Goal: Task Accomplishment & Management: Manage account settings

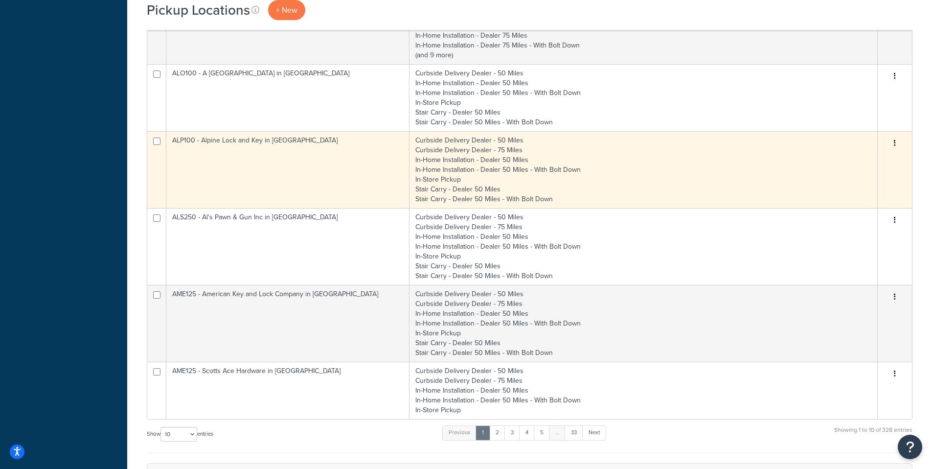
scroll to position [577, 0]
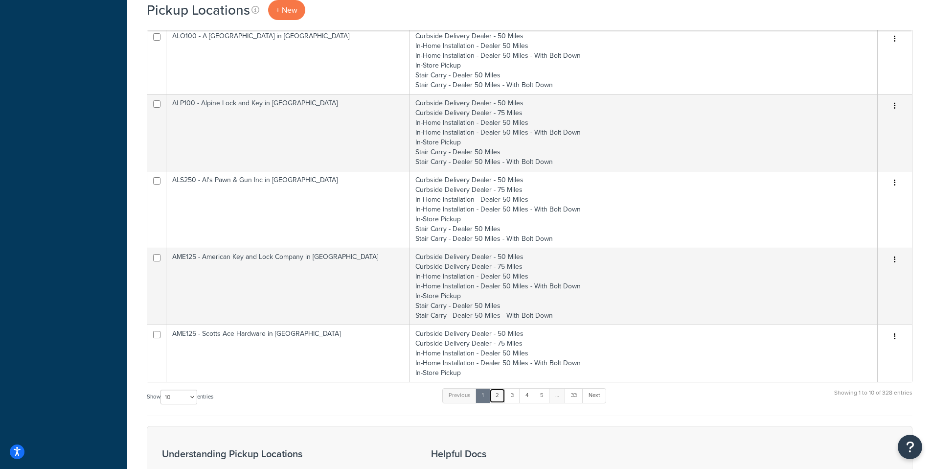
click at [502, 397] on link "2" at bounding box center [497, 395] width 16 height 15
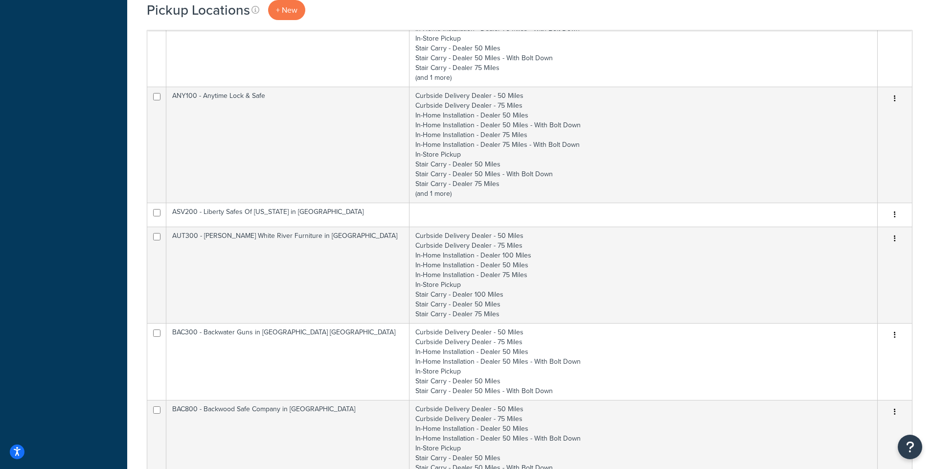
scroll to position [605, 0]
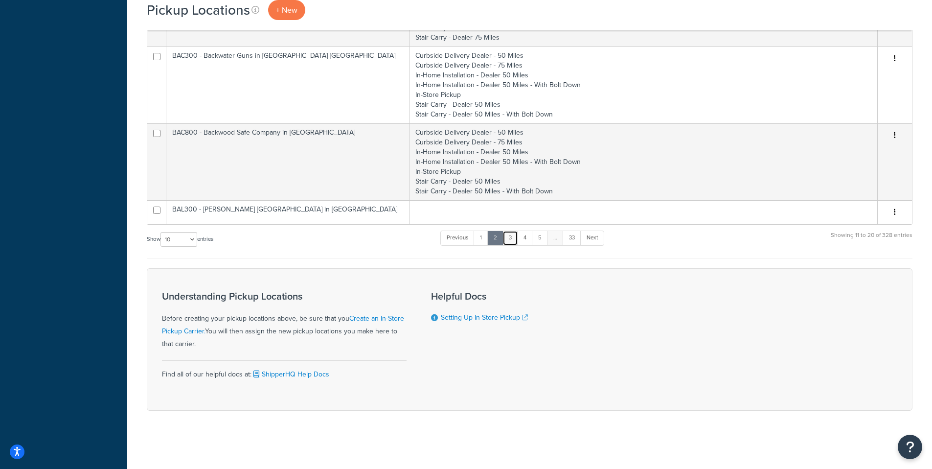
click at [516, 238] on link "3" at bounding box center [511, 238] width 16 height 15
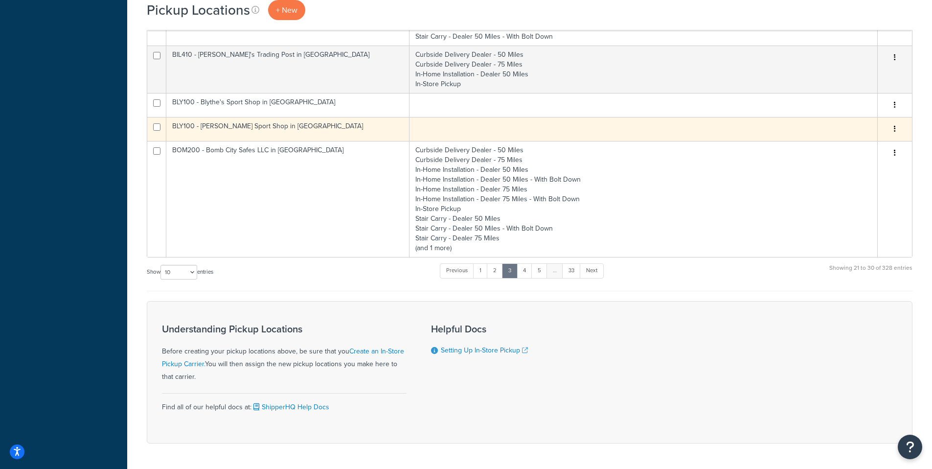
scroll to position [566, 0]
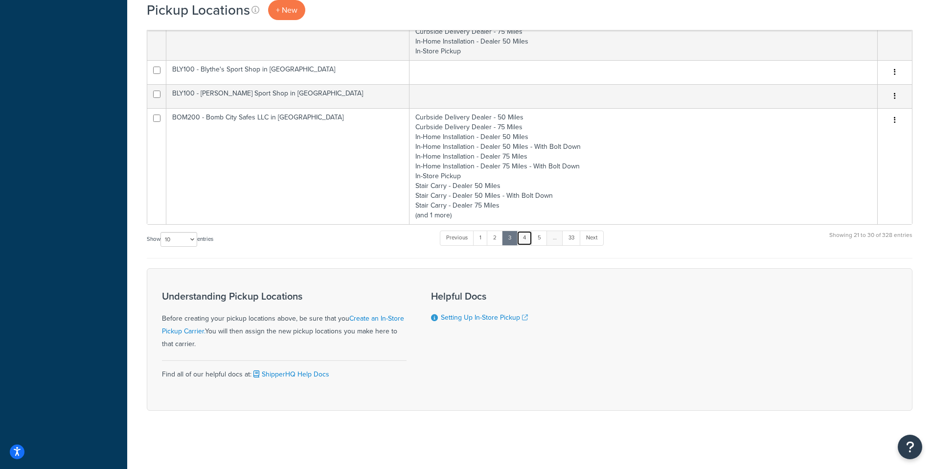
click at [526, 242] on link "4" at bounding box center [525, 238] width 16 height 15
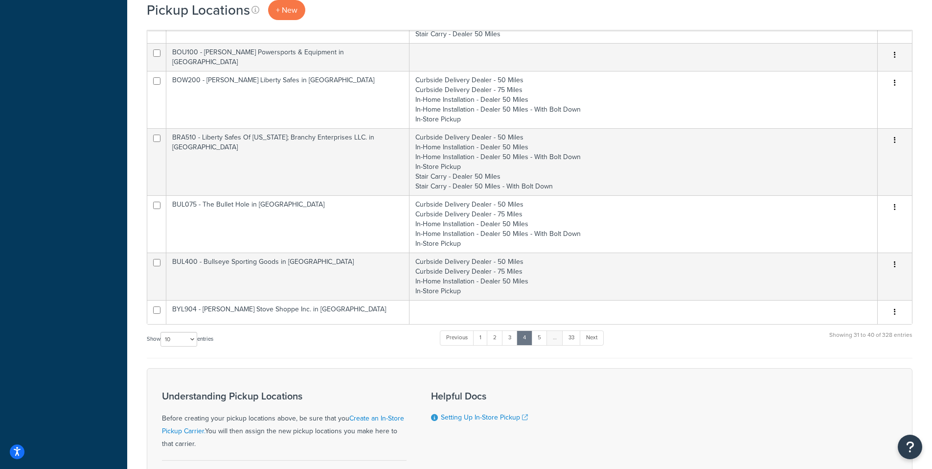
scroll to position [343, 0]
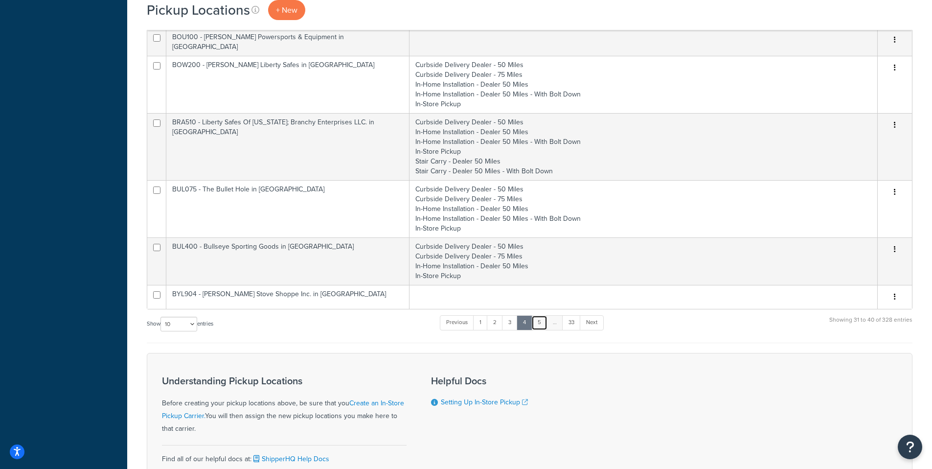
click at [542, 317] on link "5" at bounding box center [539, 322] width 16 height 15
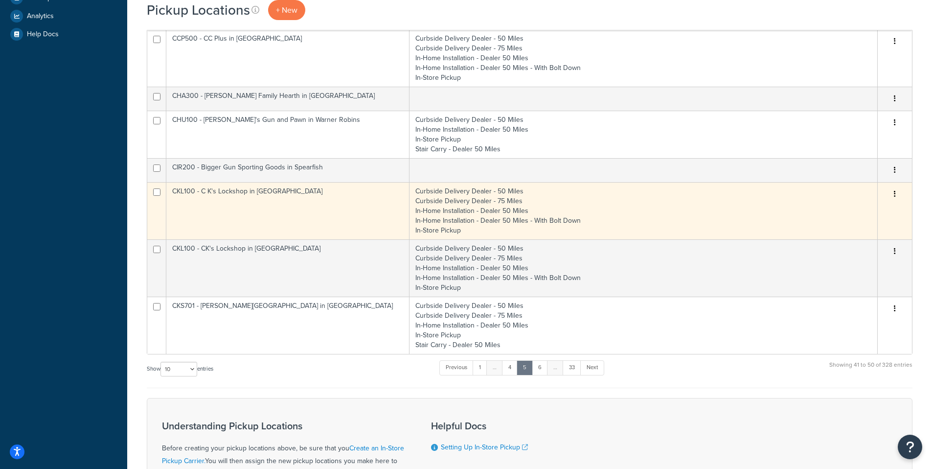
scroll to position [388, 0]
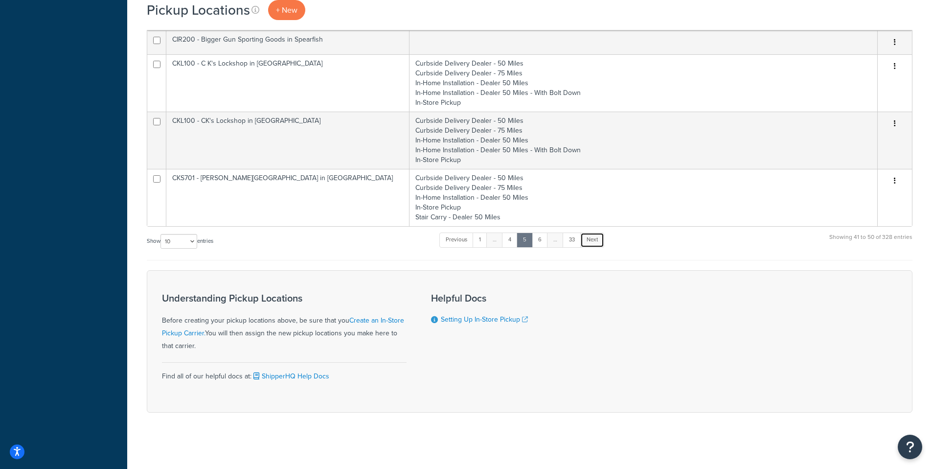
click at [598, 240] on link "Next" at bounding box center [592, 239] width 24 height 15
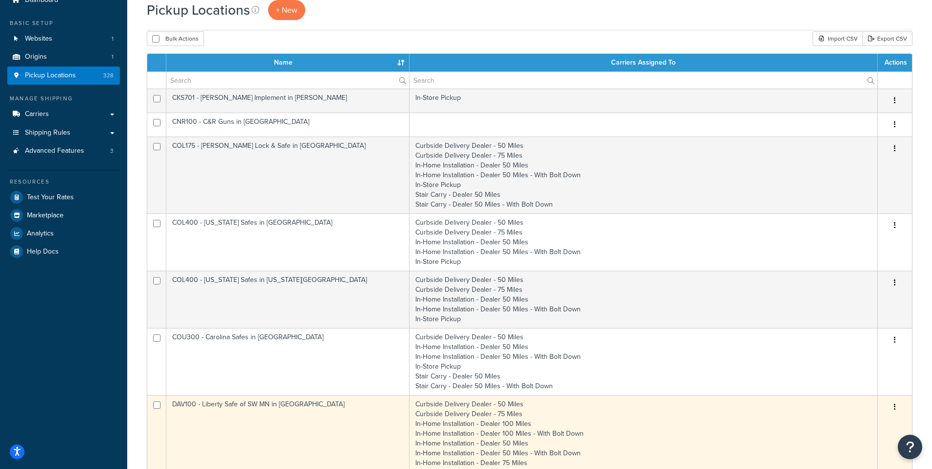
scroll to position [43, 0]
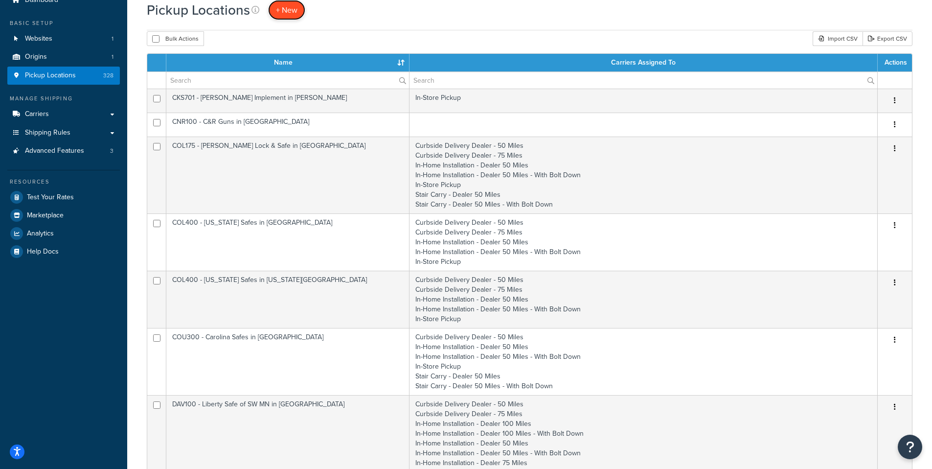
click at [300, 7] on link "+ New" at bounding box center [286, 10] width 37 height 20
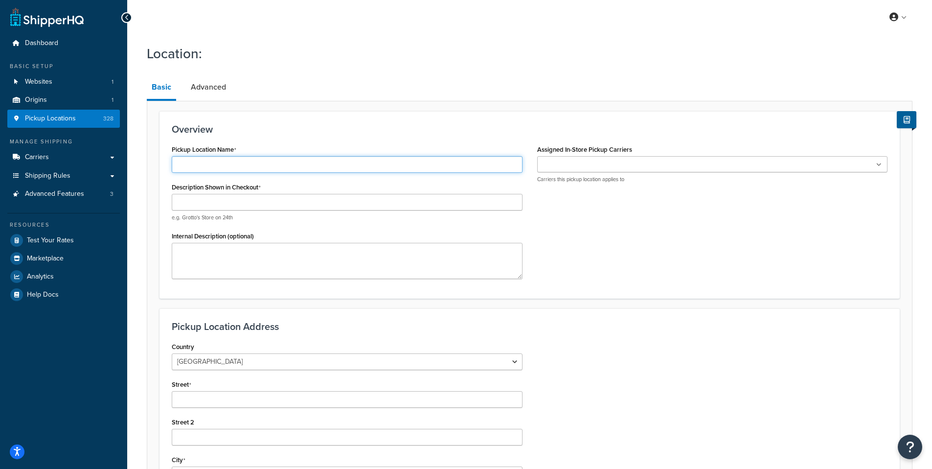
click at [217, 165] on input "Pickup Location Name" at bounding box center [347, 164] width 351 height 17
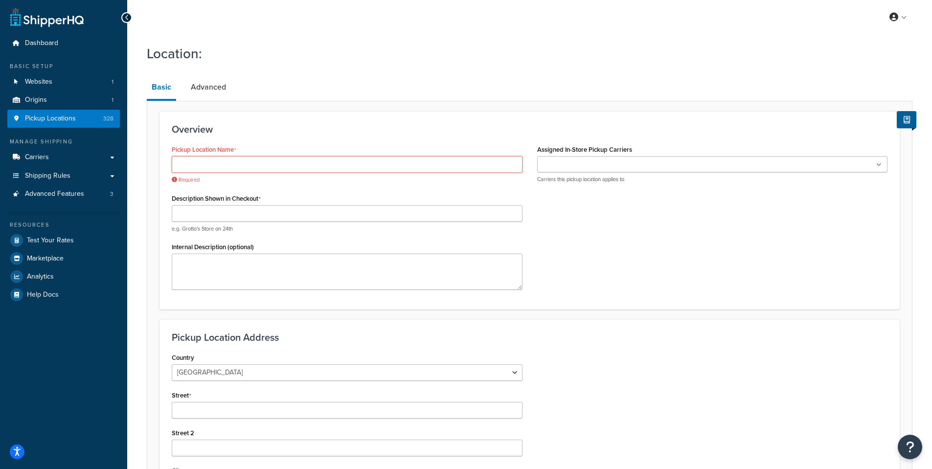
paste input "GOS100"
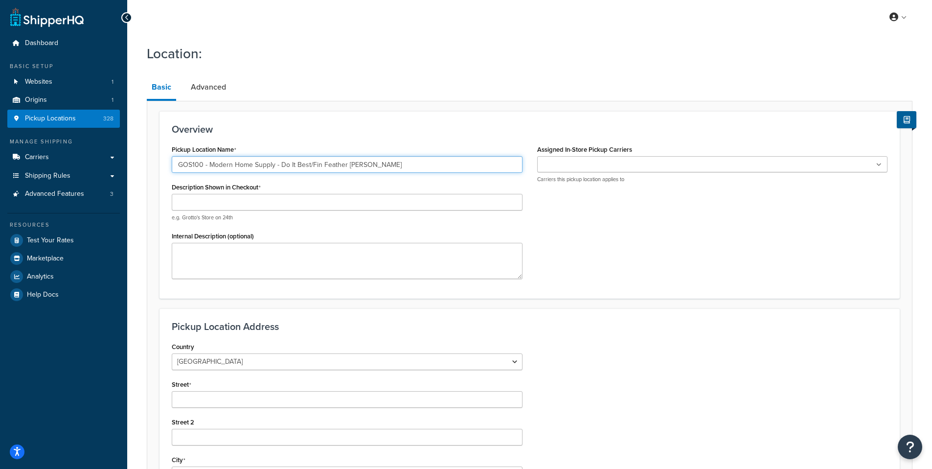
type input "GOS100 - Modern Home Supply - Do It Best/Fin Feather Fur Mansfield"
click at [197, 202] on input "Description Shown in Checkout" at bounding box center [347, 202] width 351 height 17
drag, startPoint x: 203, startPoint y: 167, endPoint x: 179, endPoint y: 166, distance: 24.0
click at [179, 166] on input "GOS100 - Modern Home Supply - Do It Best/Fin Feather Fur Mansfield" at bounding box center [347, 164] width 351 height 17
click at [221, 206] on input "Dealer" at bounding box center [347, 202] width 351 height 17
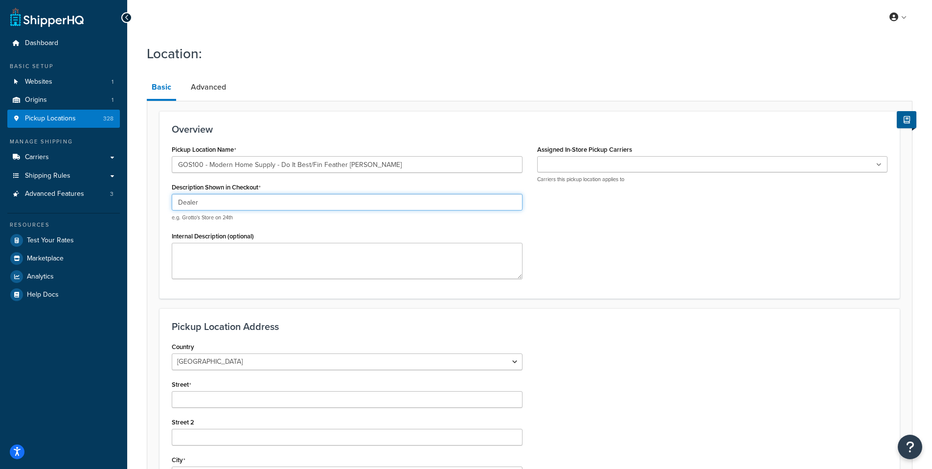
paste input "GOS100"
type input "Dealer GOS100-01"
drag, startPoint x: 239, startPoint y: 202, endPoint x: 202, endPoint y: 204, distance: 37.8
click at [202, 204] on input "Dealer GOS100-01" at bounding box center [347, 202] width 351 height 17
click at [128, 19] on icon at bounding box center [127, 17] width 4 height 7
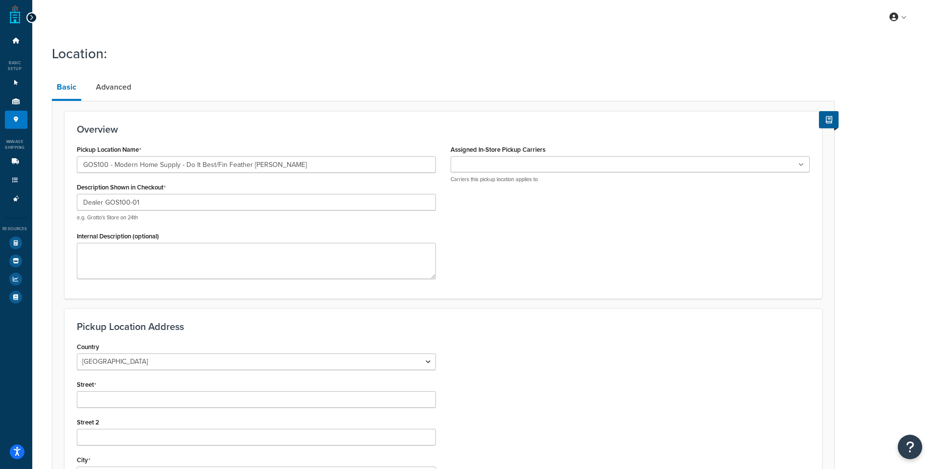
click at [32, 18] on icon at bounding box center [31, 17] width 4 height 7
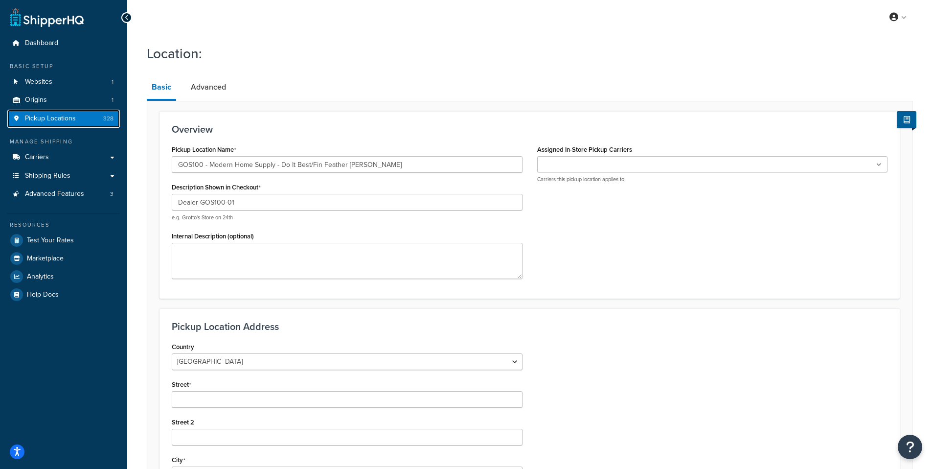
click at [51, 116] on span "Pickup Locations" at bounding box center [50, 119] width 51 height 8
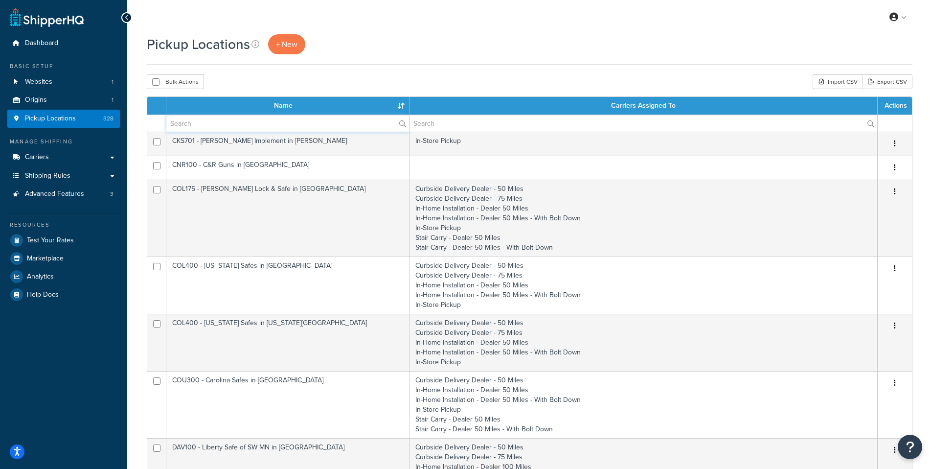
click at [246, 124] on input "text" at bounding box center [287, 123] width 243 height 17
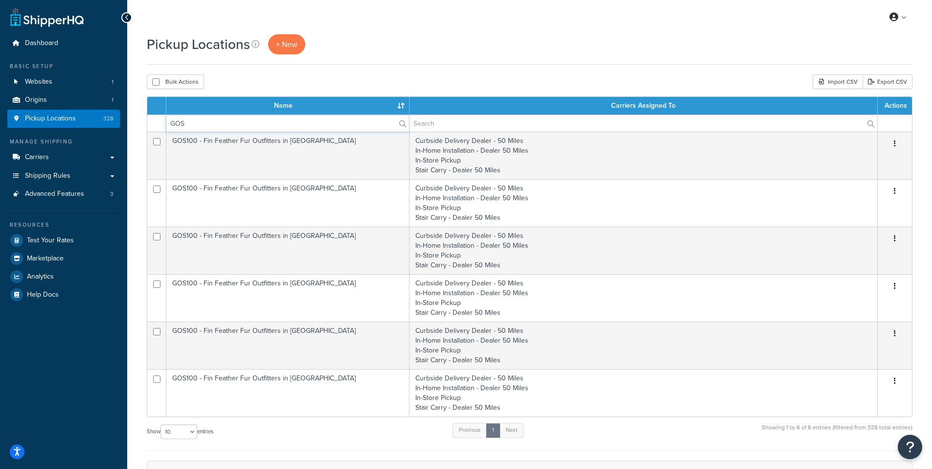
type input "GOS"
click at [437, 72] on div "Pickup Locations + New Bulk Actions Duplicate Delete Import CSV Export CSV Cont…" at bounding box center [529, 335] width 805 height 603
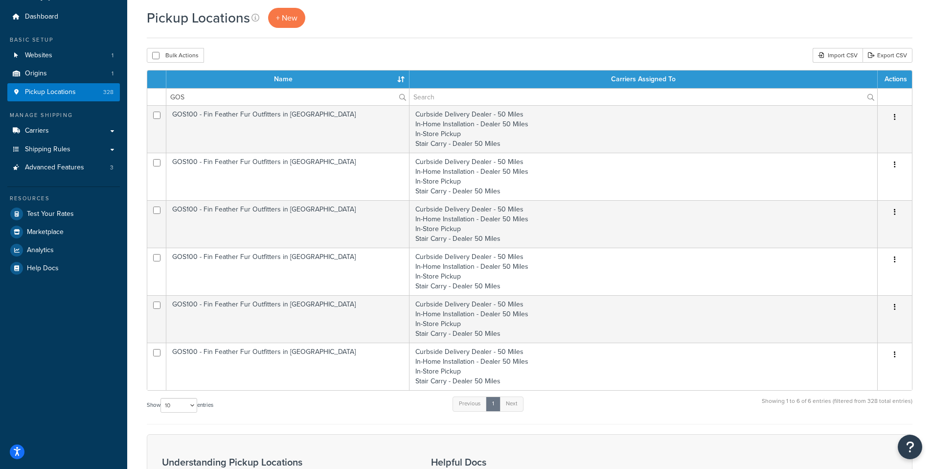
scroll to position [17, 0]
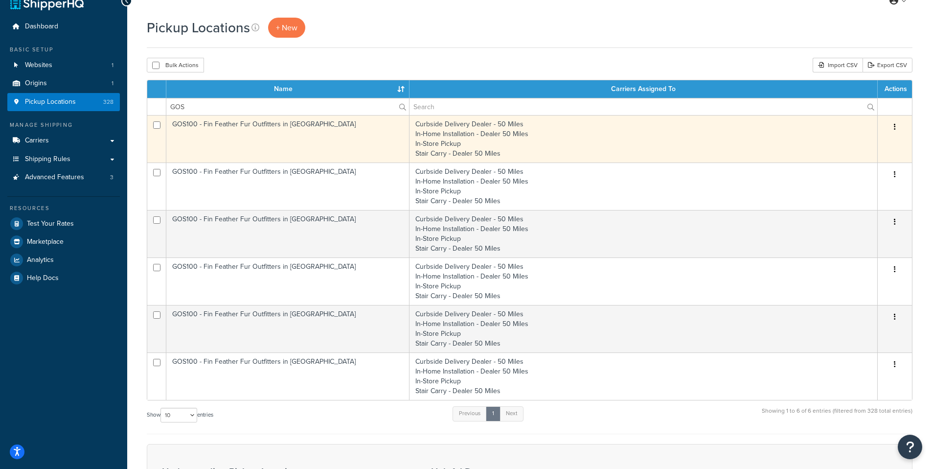
click at [188, 124] on td "GOS100 - Fin Feather Fur Outfitters in Canton" at bounding box center [287, 138] width 243 height 47
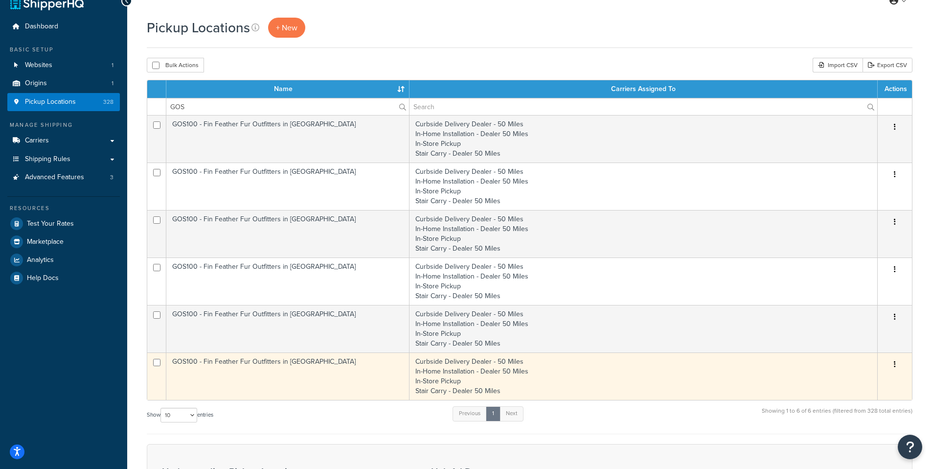
click at [192, 363] on td "GOS100 - Fin Feather Fur Outfitters in Middleburg Heights" at bounding box center [287, 375] width 243 height 47
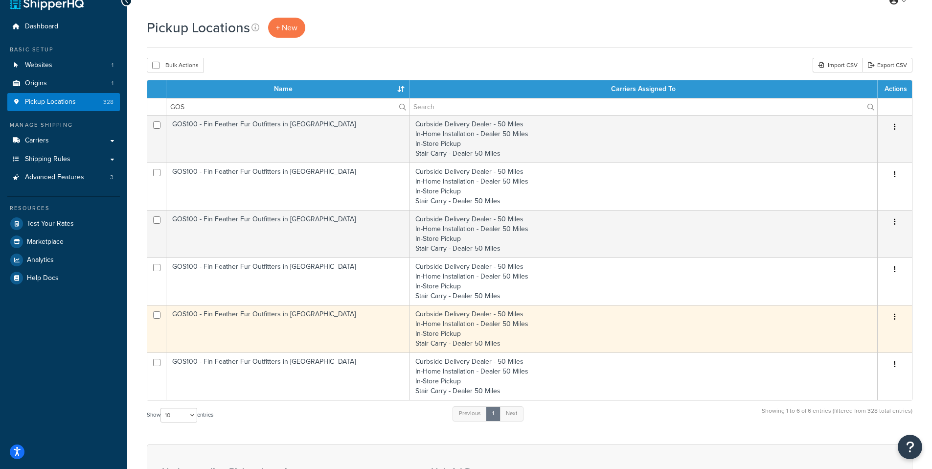
click at [251, 313] on td "GOS100 - Fin Feather Fur Outfitters in Ashland" at bounding box center [287, 328] width 243 height 47
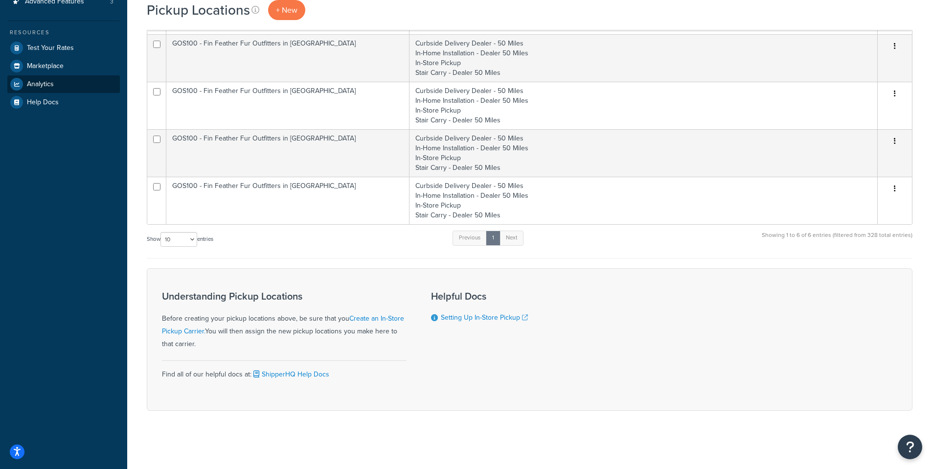
scroll to position [0, 0]
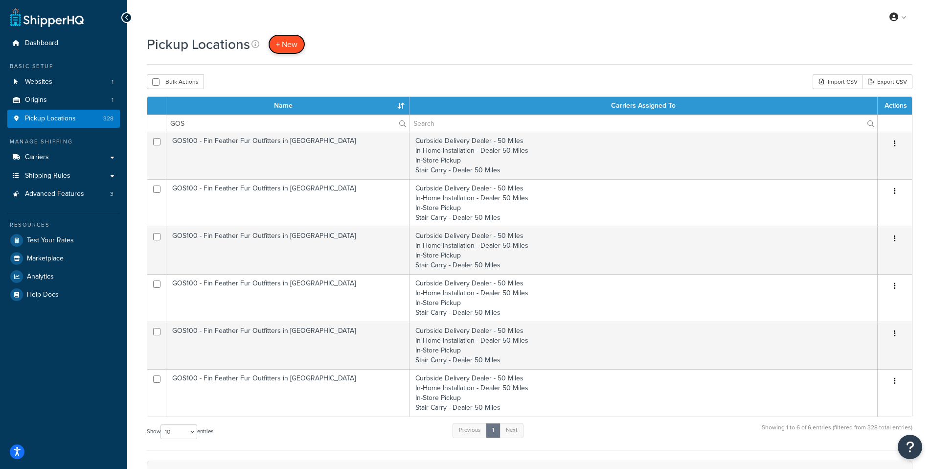
click at [282, 41] on span "+ New" at bounding box center [287, 44] width 22 height 11
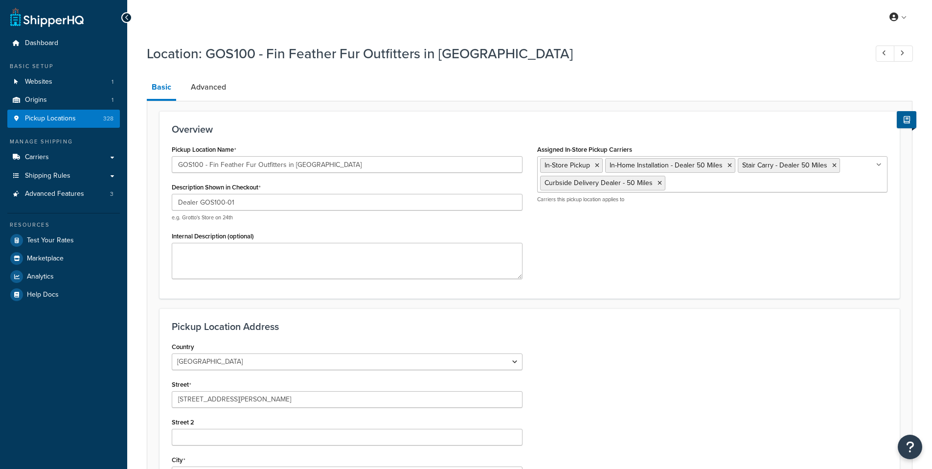
select select "35"
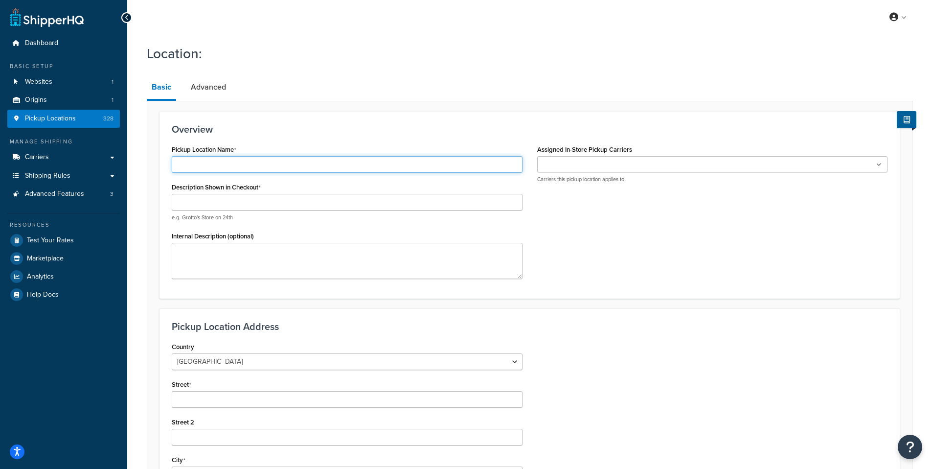
click at [195, 166] on input "Pickup Location Name" at bounding box center [347, 164] width 351 height 17
paste input "GOS100-01"
type input "GOS100 - Fin Feather Fur Outfitters in [GEOGRAPHIC_DATA]"
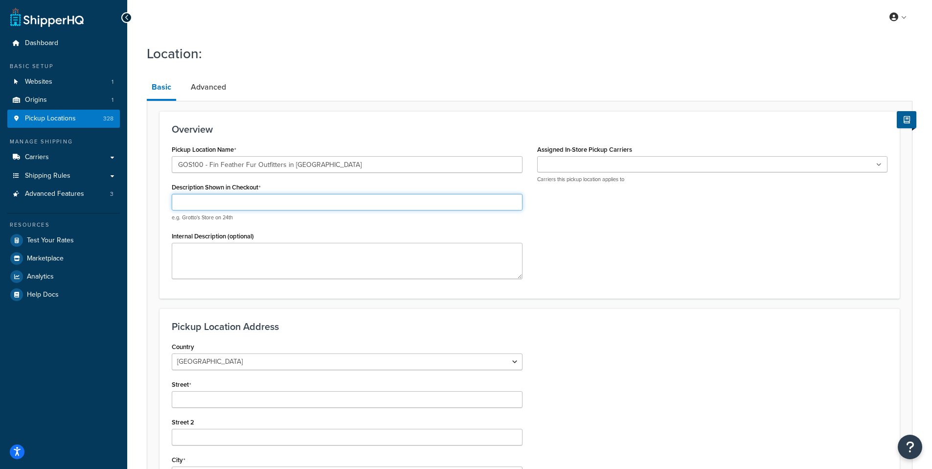
click at [227, 201] on input "Description Shown in Checkout" at bounding box center [347, 202] width 351 height 17
paste input "GOS100-01"
type input "GOS100-07"
click at [632, 167] on ul at bounding box center [712, 164] width 351 height 16
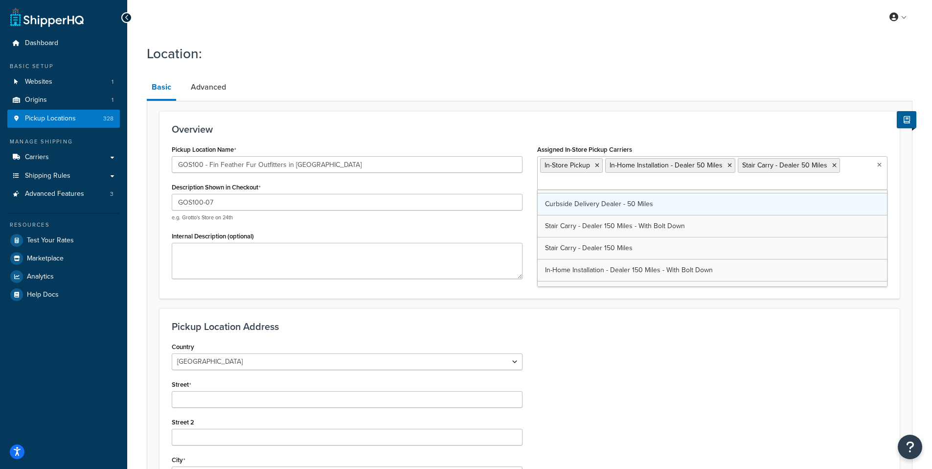
scroll to position [216, 0]
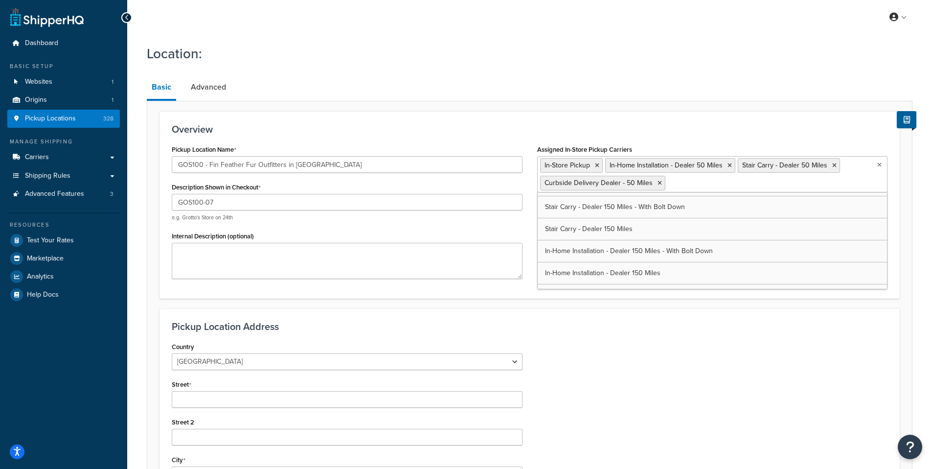
click at [804, 123] on div "Overview Pickup Location Name GOS100 - Fin Feather Fur Outfitters in Mansfield …" at bounding box center [530, 204] width 740 height 187
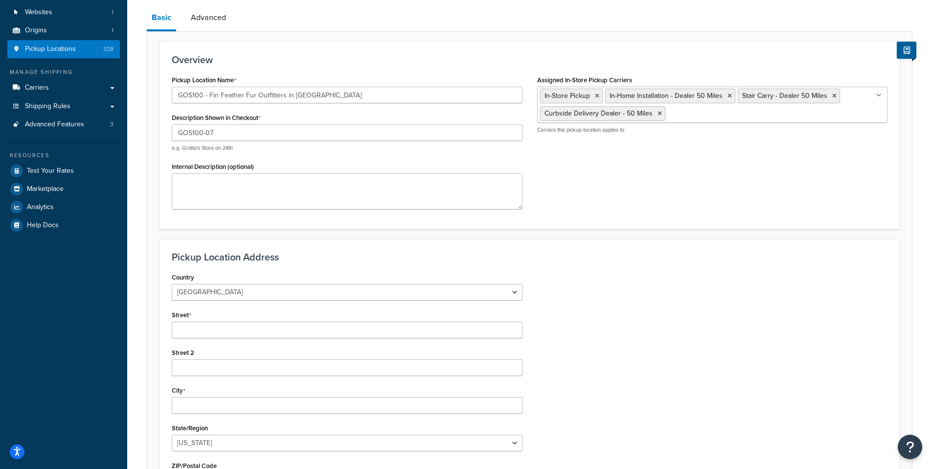
scroll to position [88, 0]
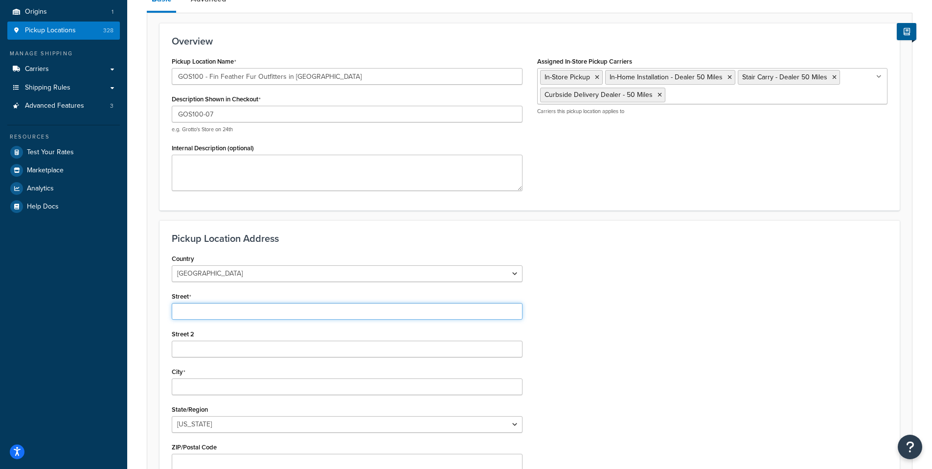
click at [209, 308] on input "Street" at bounding box center [347, 311] width 351 height 17
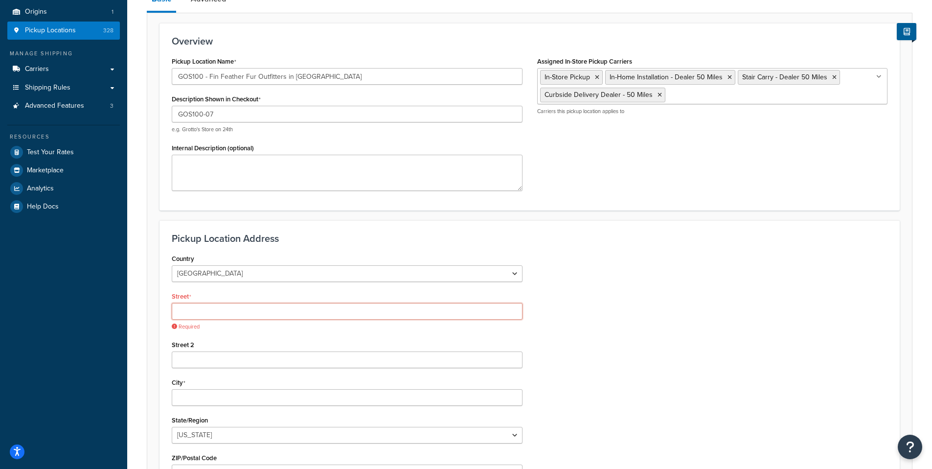
paste input "860 Ashland Road"
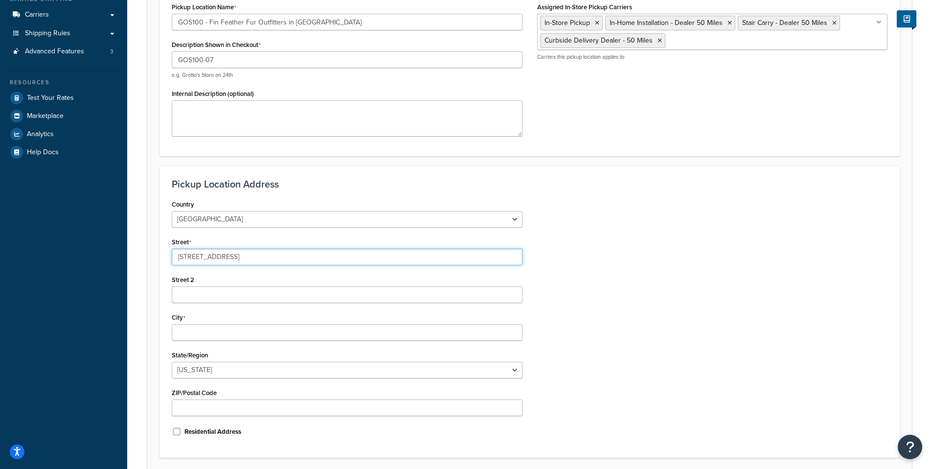
scroll to position [148, 0]
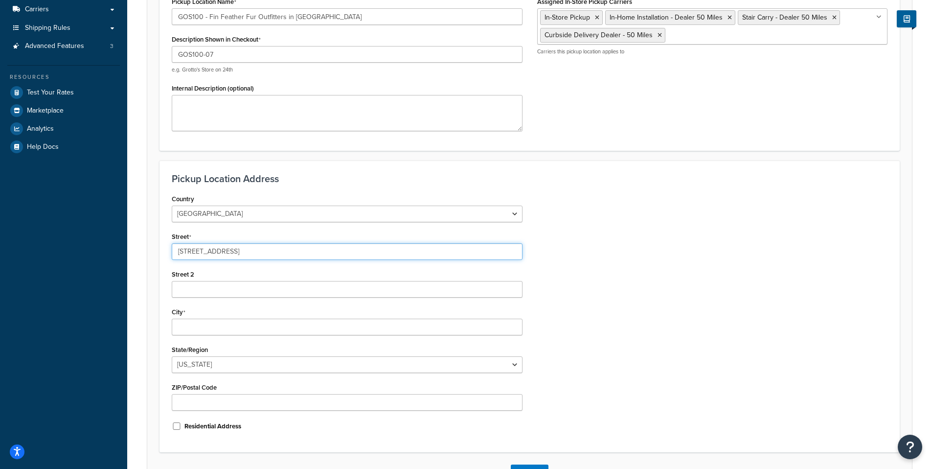
type input "[STREET_ADDRESS]"
click at [228, 368] on select "Alabama Alaska American Samoa Arizona Arkansas Armed Forces Americas Armed Forc…" at bounding box center [347, 364] width 351 height 17
select select "35"
click at [172, 356] on select "Alabama Alaska American Samoa Arizona Arkansas Armed Forces Americas Armed Forc…" at bounding box center [347, 364] width 351 height 17
click at [239, 401] on input "ZIP/Postal Code" at bounding box center [347, 402] width 351 height 17
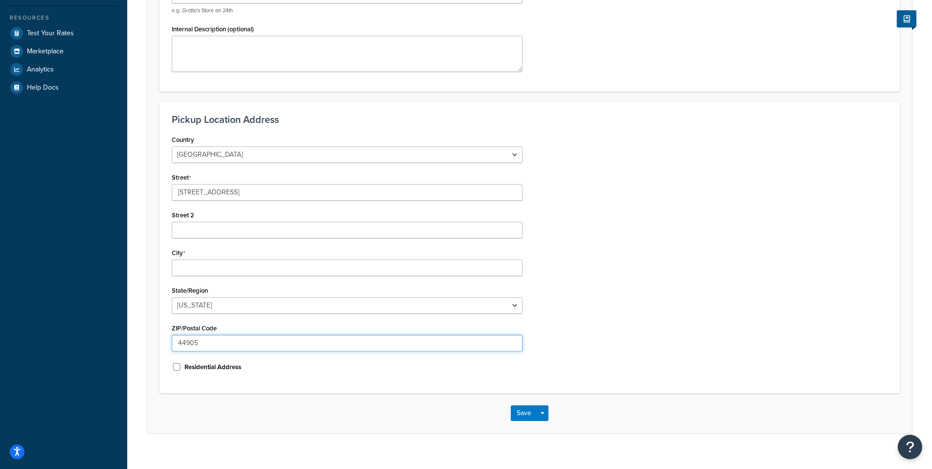
scroll to position [210, 0]
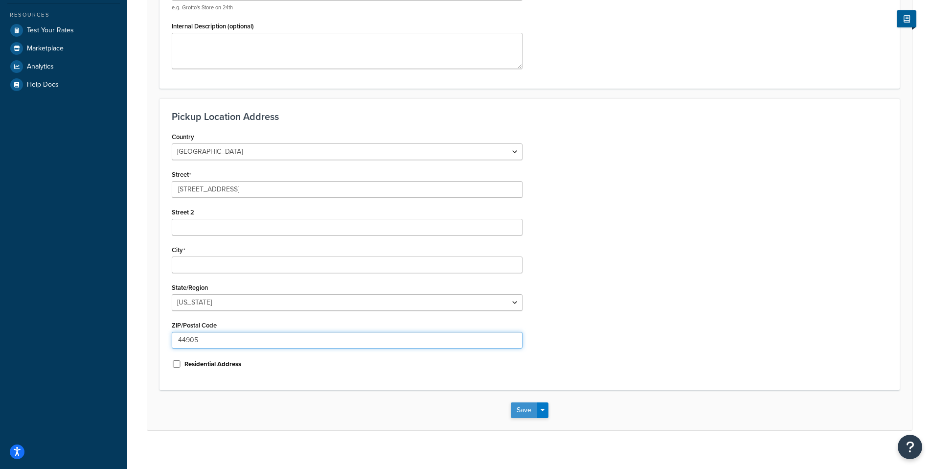
type input "44905"
click at [530, 411] on button "Save" at bounding box center [524, 410] width 26 height 16
click at [235, 268] on input "City" at bounding box center [347, 264] width 351 height 17
click at [566, 283] on div "Country United States United Kingdom Afghanistan Åland Islands Albania Algeria …" at bounding box center [529, 259] width 731 height 259
click at [200, 258] on input "City" at bounding box center [347, 264] width 351 height 17
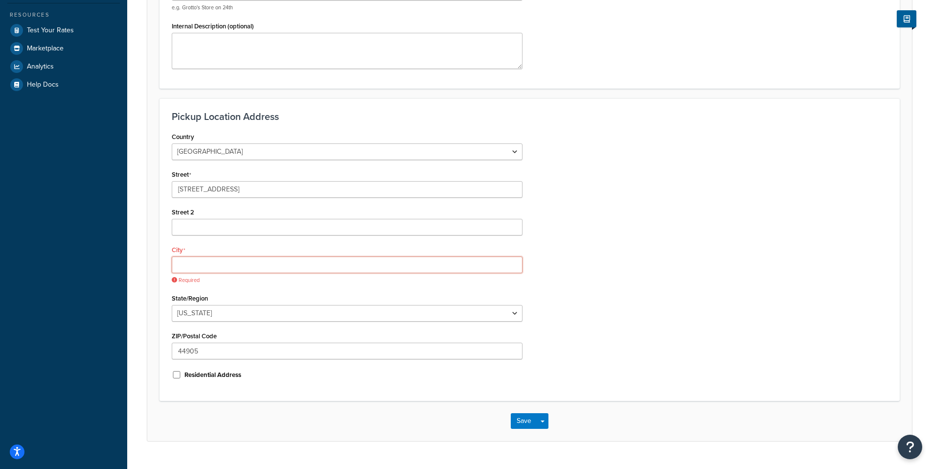
paste input "[GEOGRAPHIC_DATA]"
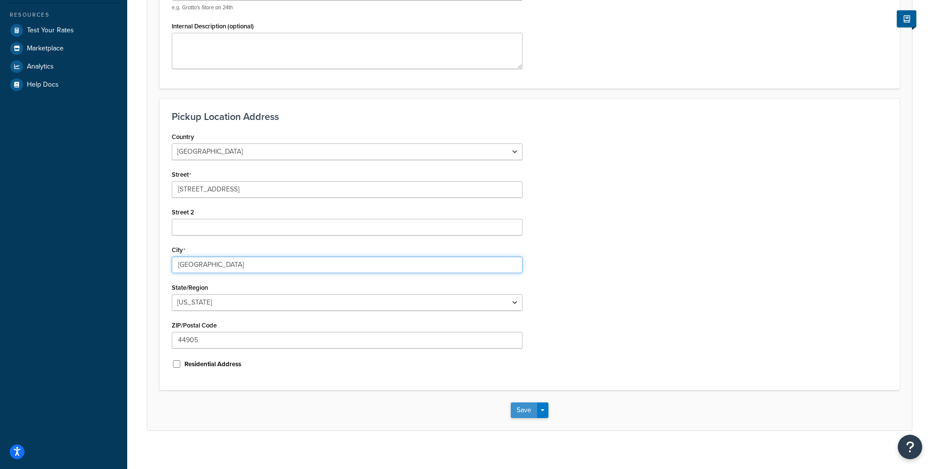
type input "[GEOGRAPHIC_DATA]"
click at [523, 412] on button "Save" at bounding box center [524, 410] width 26 height 16
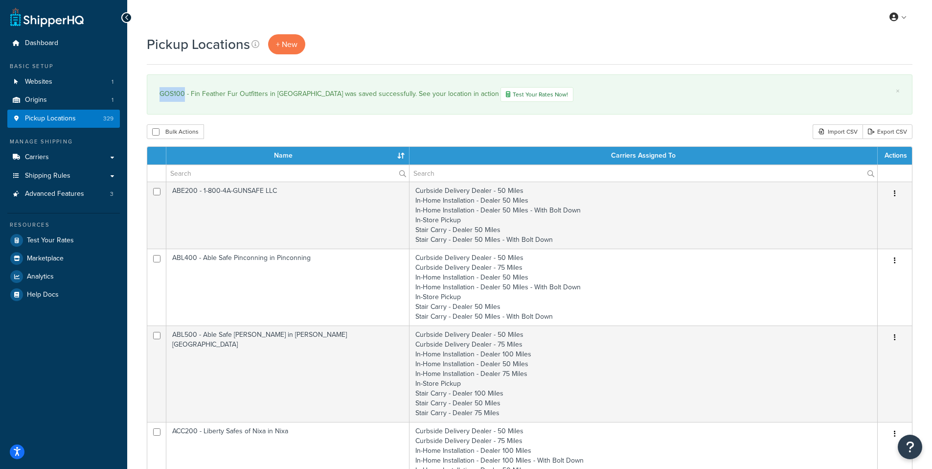
drag, startPoint x: 185, startPoint y: 95, endPoint x: 148, endPoint y: 96, distance: 36.7
click at [148, 96] on div "× GOS100 - Fin Feather Fur Outfitters in [GEOGRAPHIC_DATA] was saved successful…" at bounding box center [530, 94] width 766 height 40
copy div "GOS100"
click at [226, 170] on input "text" at bounding box center [287, 173] width 243 height 17
paste input "GOS100"
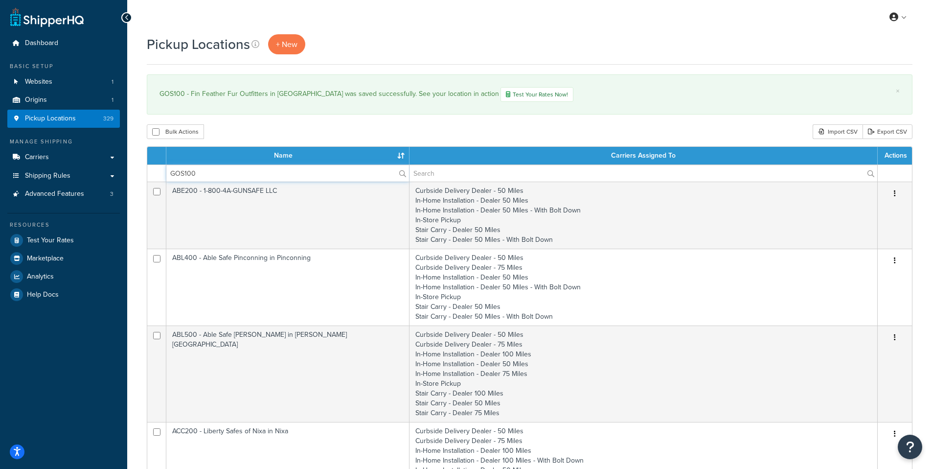
type input "GOS100"
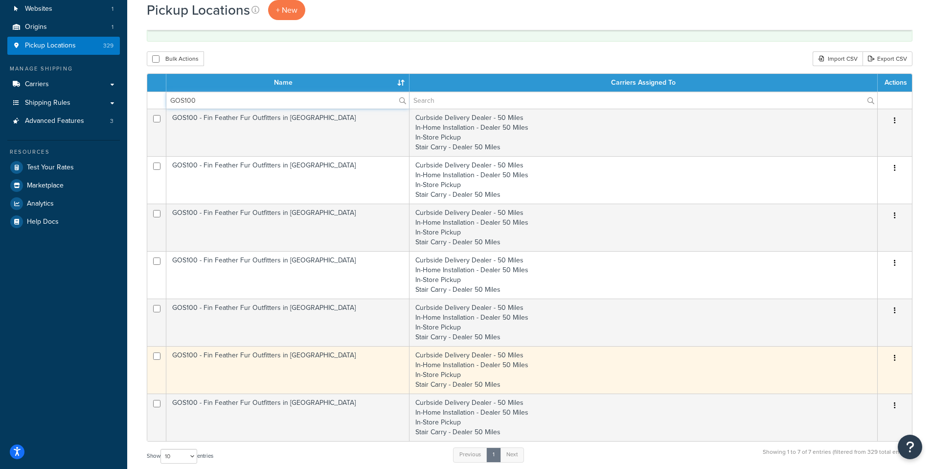
scroll to position [178, 0]
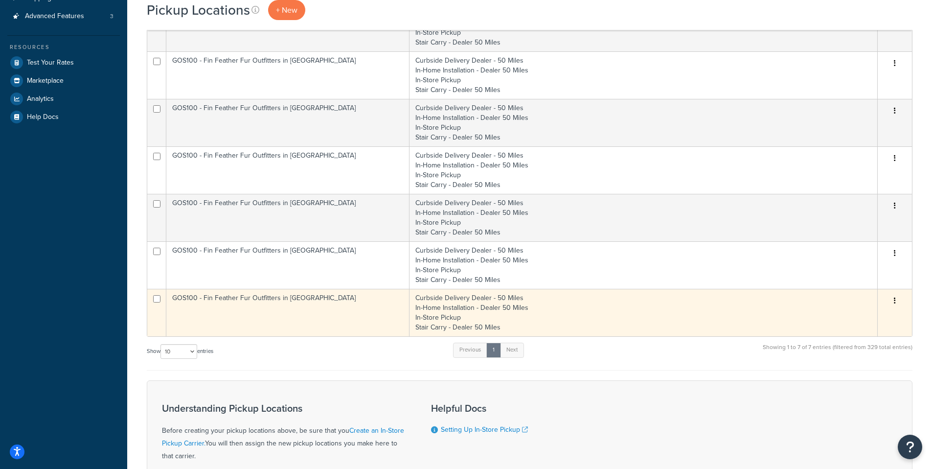
click at [187, 297] on td "GOS100 - Fin Feather Fur Outfitters in Mansfield" at bounding box center [287, 312] width 243 height 47
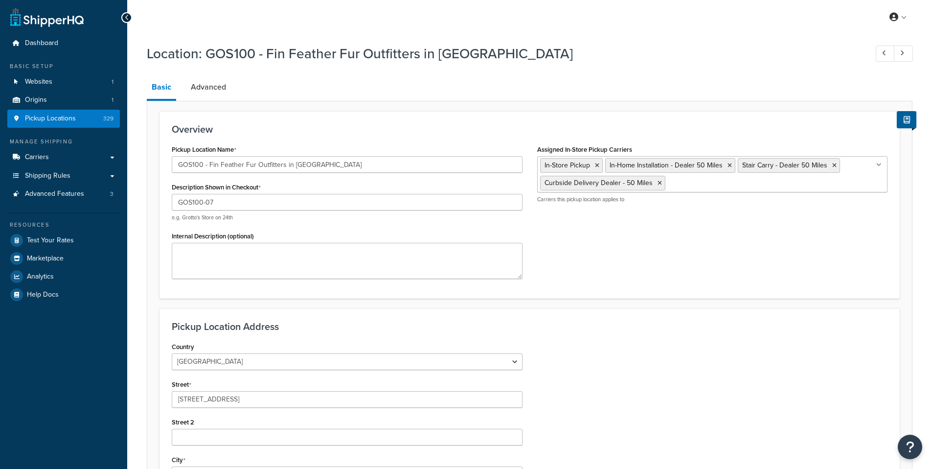
select select "35"
click at [211, 83] on link "Advanced" at bounding box center [208, 86] width 45 height 23
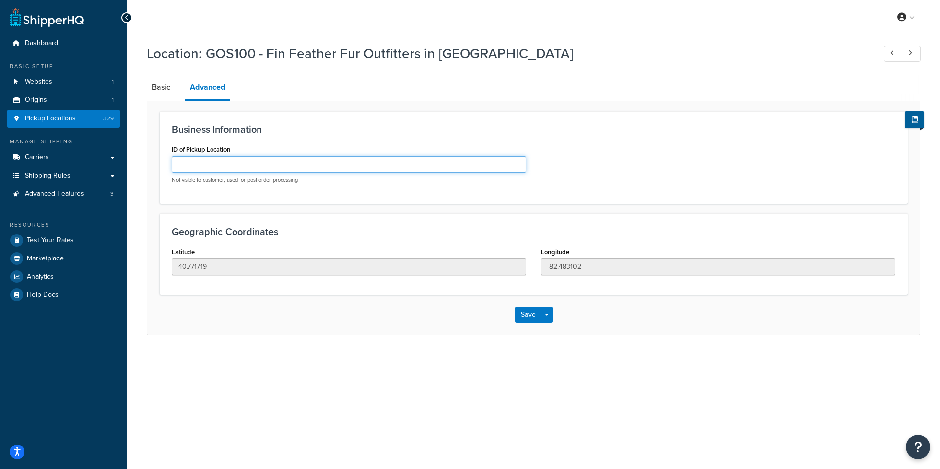
click at [198, 168] on input "ID of Pickup Location" at bounding box center [349, 164] width 354 height 17
paste input "GOS100"
type input "GOS100-06"
click at [526, 316] on button "Save" at bounding box center [528, 315] width 26 height 16
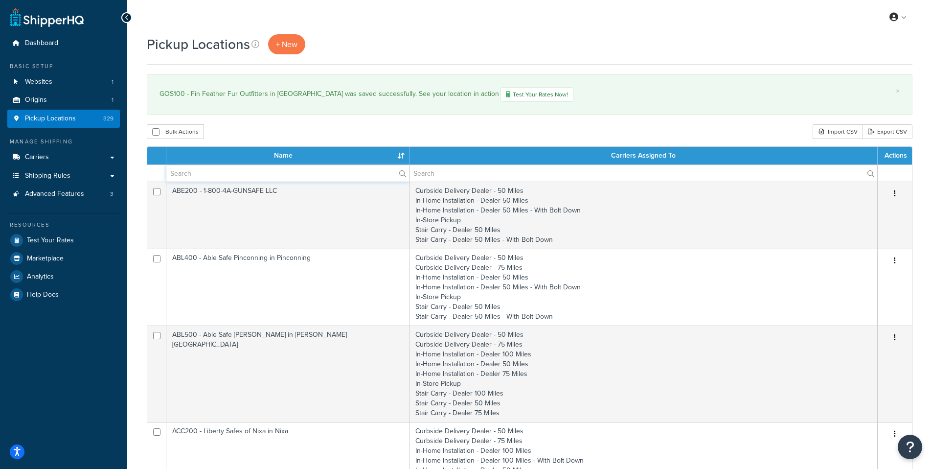
click at [203, 173] on input "text" at bounding box center [287, 173] width 243 height 17
paste input "GOS100"
type input "GOS100"
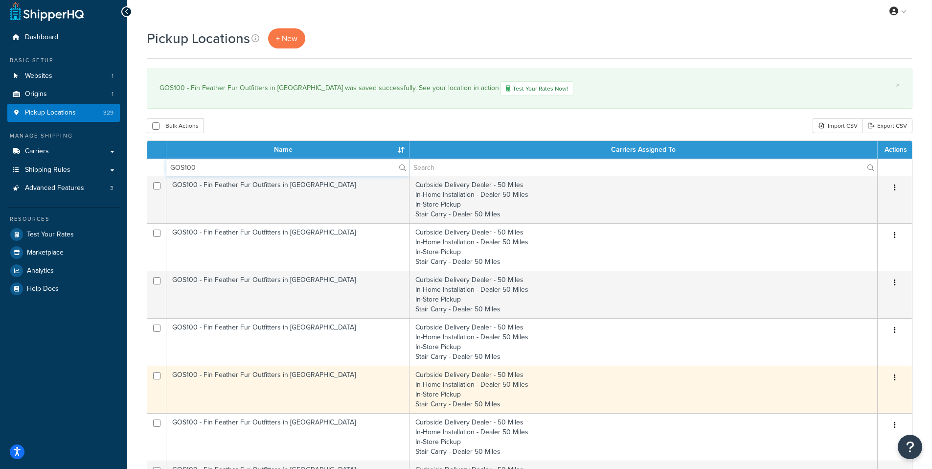
scroll to position [88, 0]
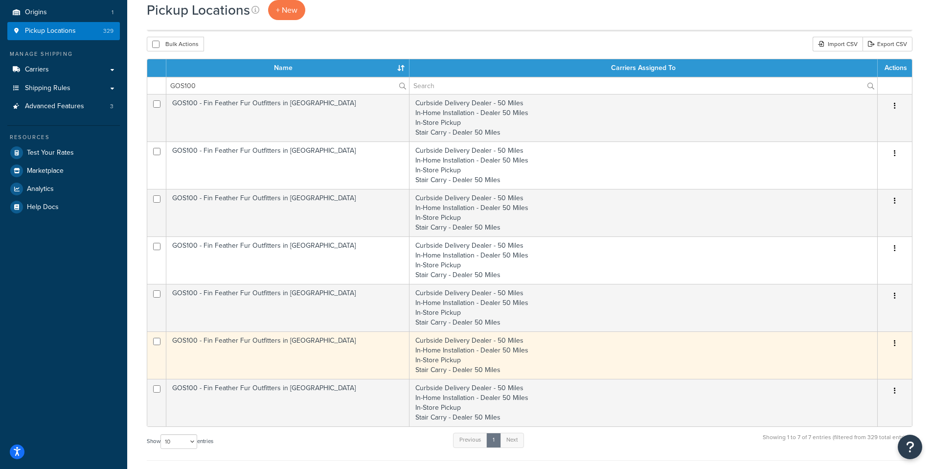
click at [277, 341] on td "GOS100 - Fin Feather Fur Outfitters in [GEOGRAPHIC_DATA]" at bounding box center [287, 354] width 243 height 47
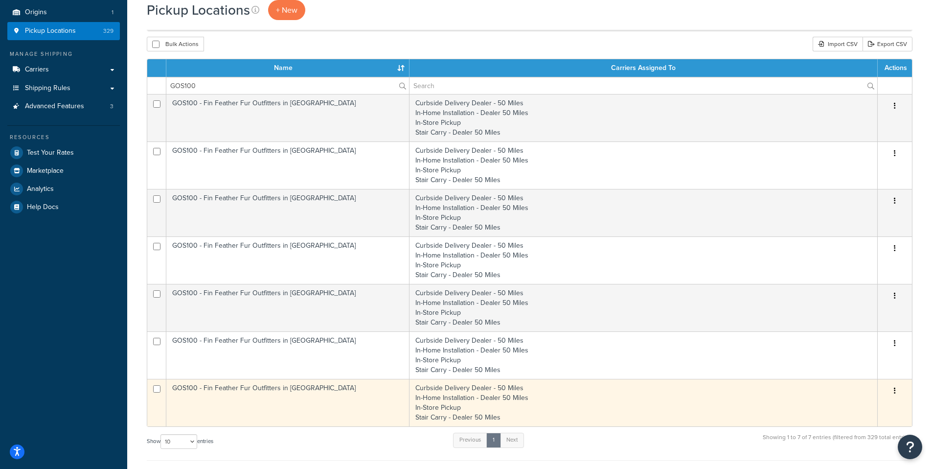
click at [201, 386] on td "GOS100 - Fin Feather Fur Outfitters in Mansfield" at bounding box center [287, 402] width 243 height 47
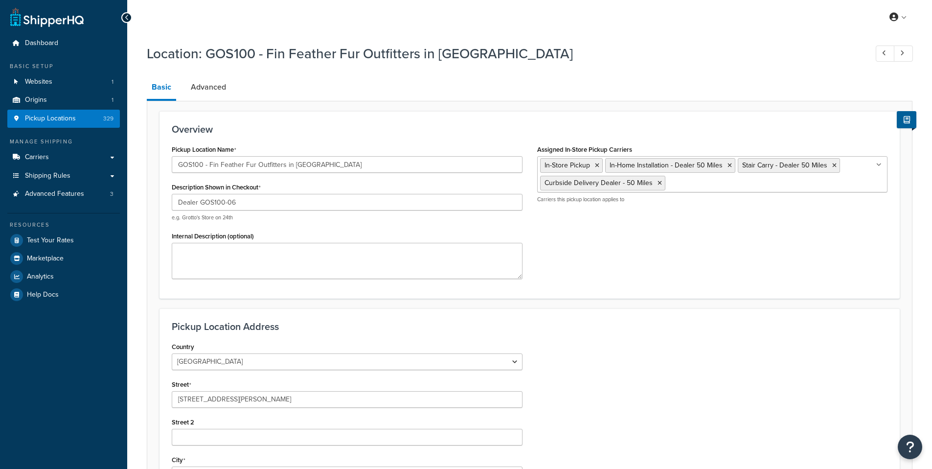
select select "35"
click at [221, 199] on input "GOS100-07" at bounding box center [347, 202] width 351 height 17
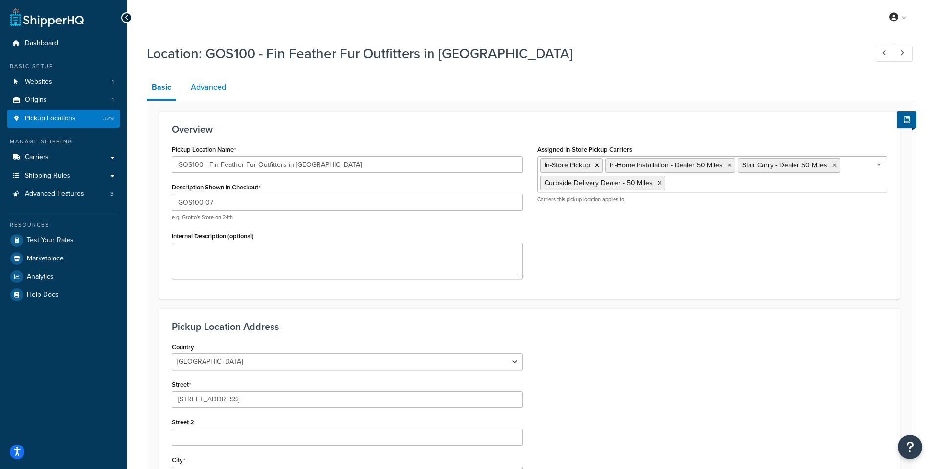
click at [221, 91] on link "Advanced" at bounding box center [208, 86] width 45 height 23
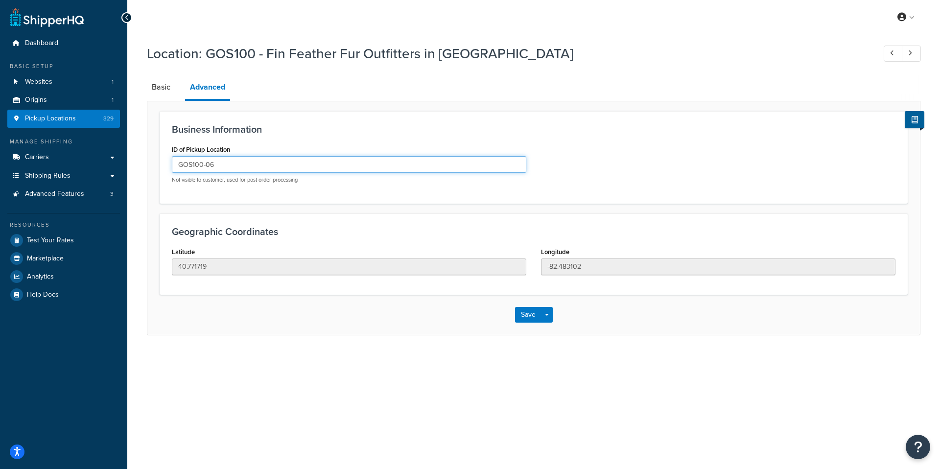
click at [219, 166] on input "GOS100-06" at bounding box center [349, 164] width 354 height 17
paste input "7"
type input "GOS100-07"
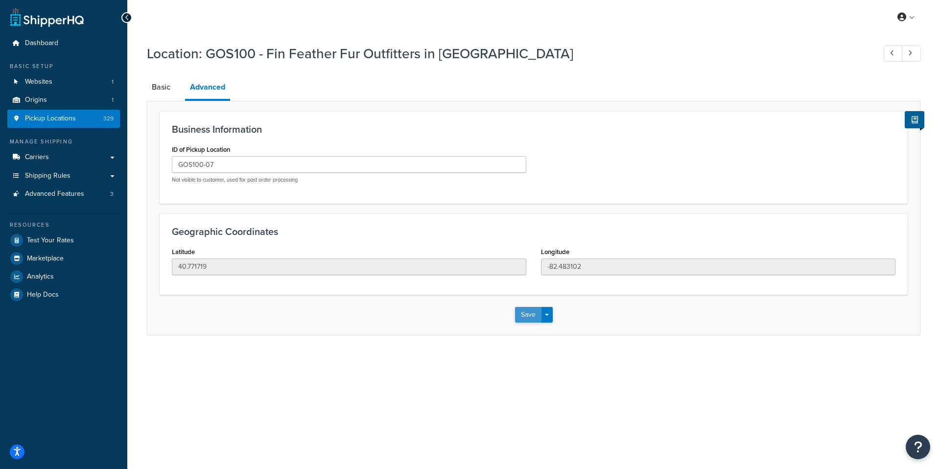
click at [517, 314] on button "Save" at bounding box center [528, 315] width 26 height 16
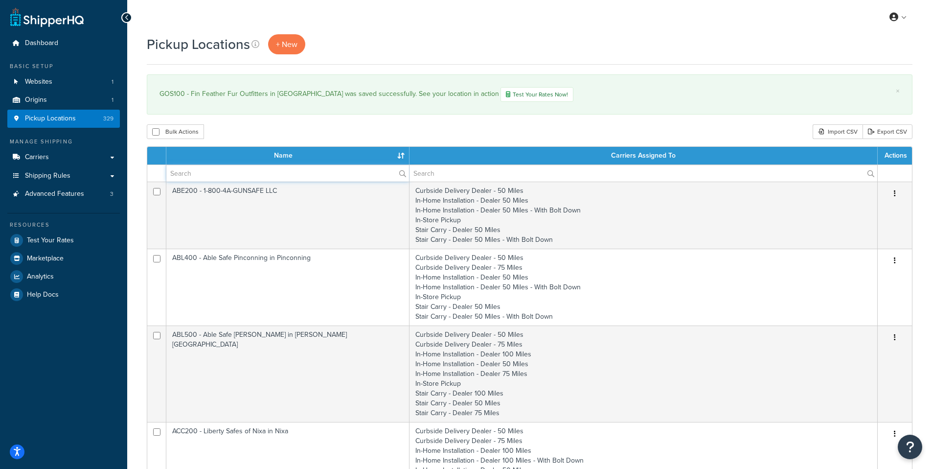
click at [208, 174] on input "text" at bounding box center [287, 173] width 243 height 17
paste input "GOS100-07"
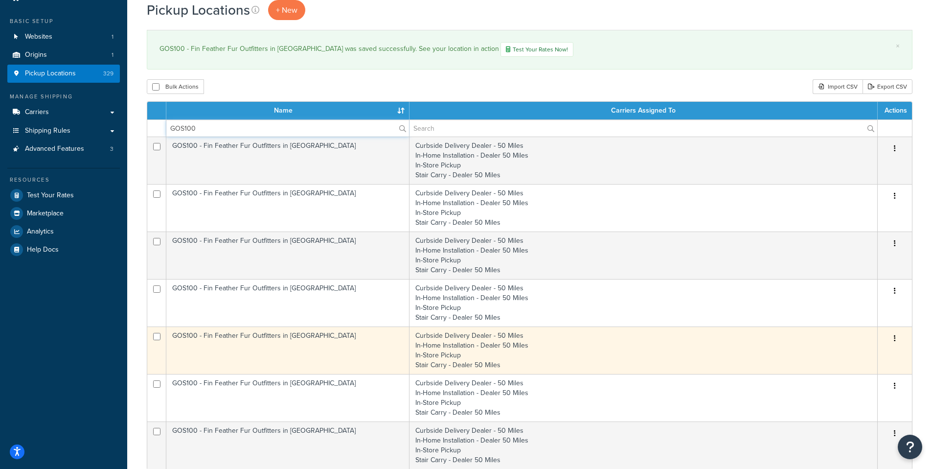
scroll to position [99, 0]
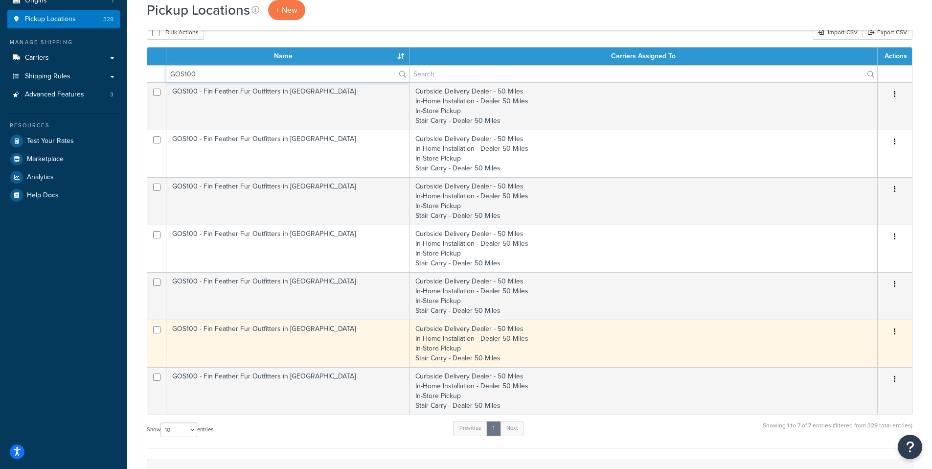
type input "GOS100"
click at [196, 329] on td "GOS100 - Fin Feather Fur Outfitters in [GEOGRAPHIC_DATA]" at bounding box center [287, 343] width 243 height 47
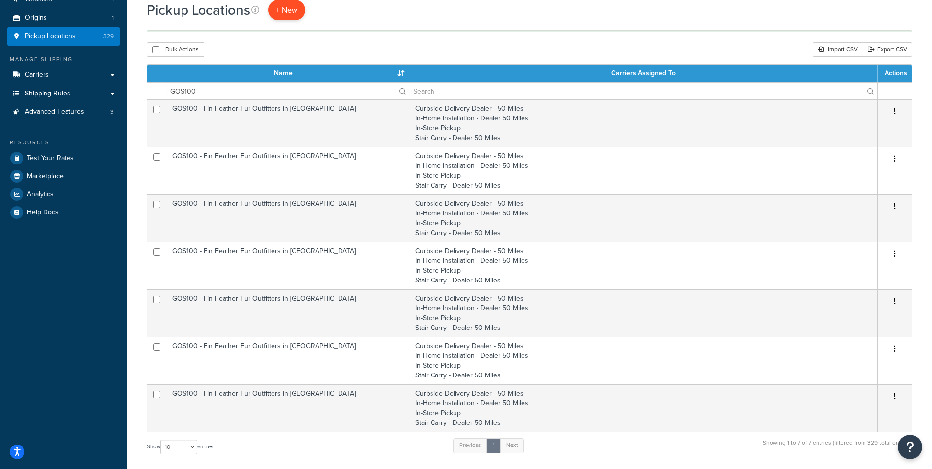
scroll to position [82, 0]
click at [278, 13] on span "+ New" at bounding box center [287, 9] width 22 height 11
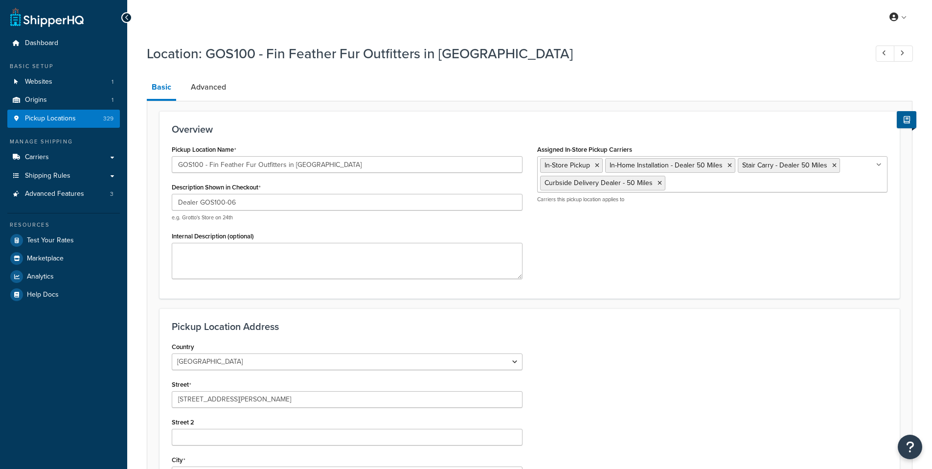
select select "35"
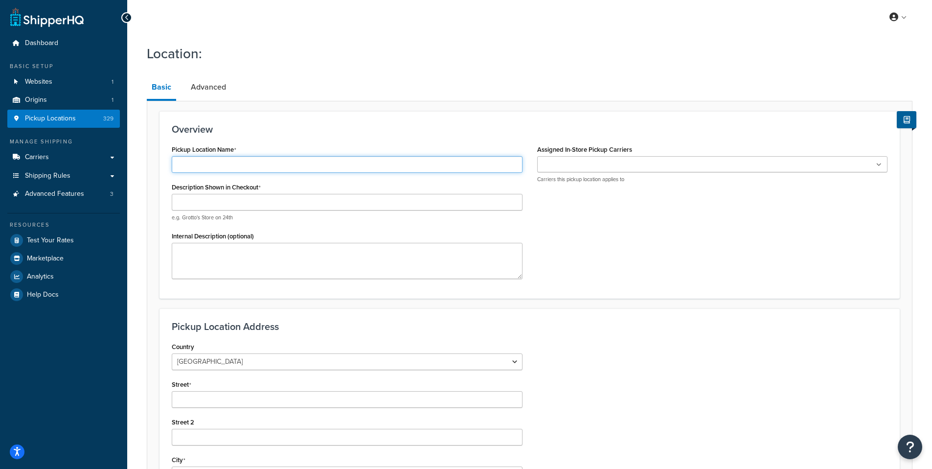
click at [198, 166] on input "Pickup Location Name" at bounding box center [347, 164] width 351 height 17
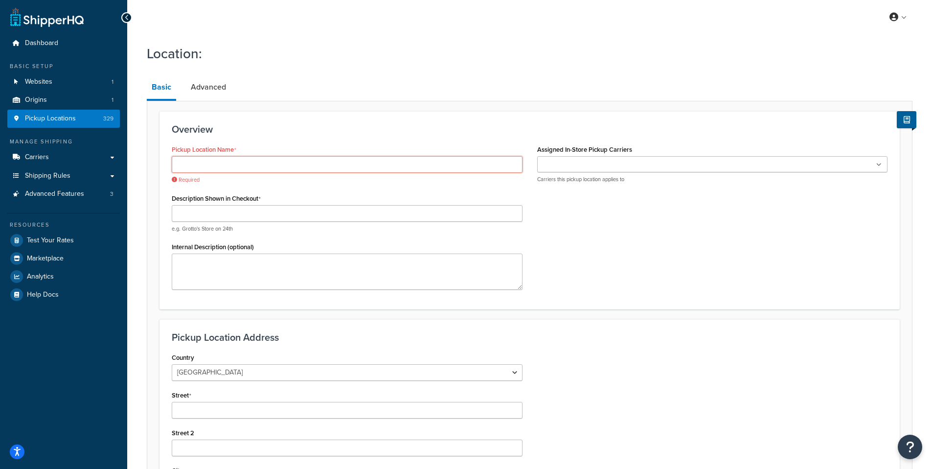
paste input "GOS100-07"
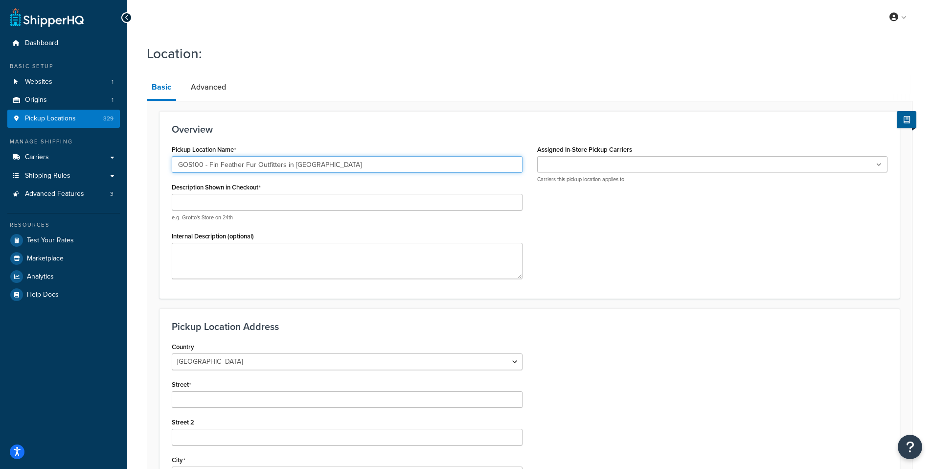
type input "GOS100 - Fin Feather Fur Outfitters in [GEOGRAPHIC_DATA]"
click at [312, 201] on input "Description Shown in Checkout" at bounding box center [347, 202] width 351 height 17
paste input "GOS100-07"
type input "Dealer - GOS100-08"
click at [556, 165] on input "Assigned In-Store Pickup Carriers" at bounding box center [583, 165] width 87 height 11
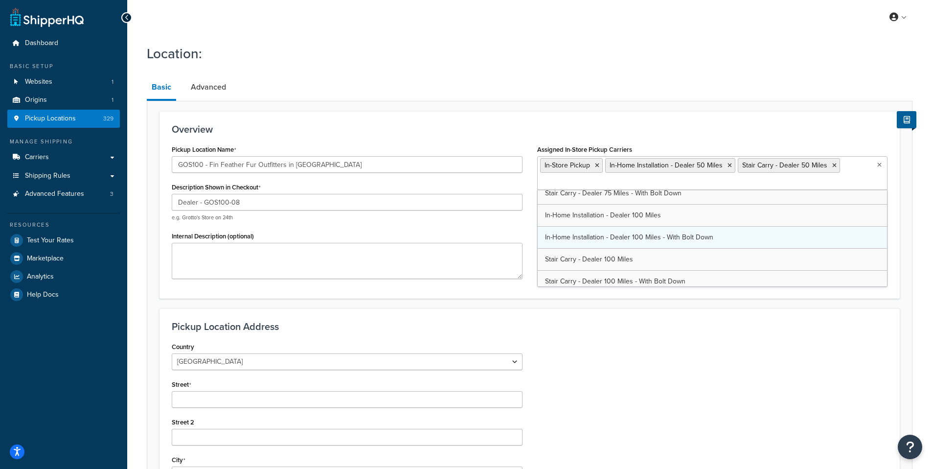
scroll to position [163, 0]
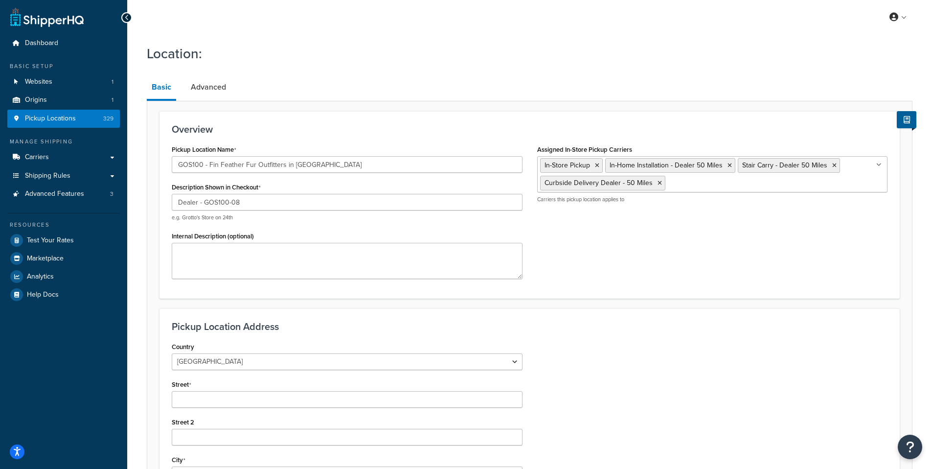
click at [657, 316] on div "Pickup Location Address Country United States United Kingdom Afghanistan Åland …" at bounding box center [530, 454] width 740 height 292
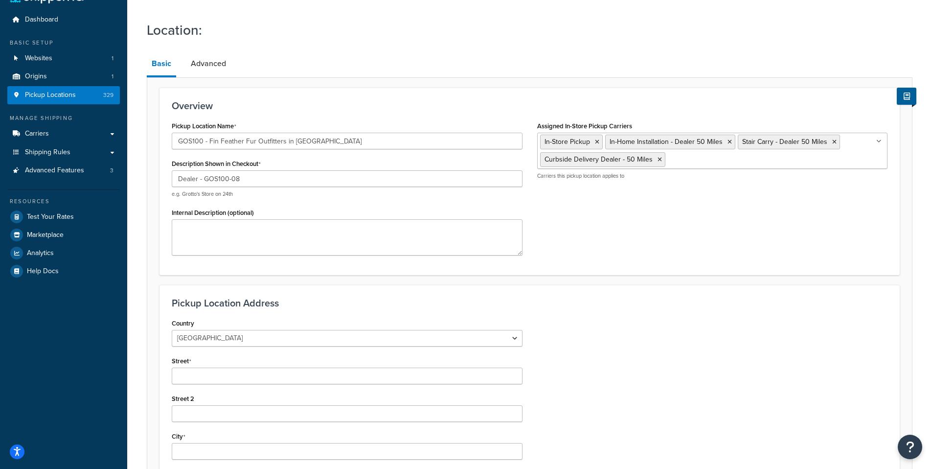
scroll to position [78, 0]
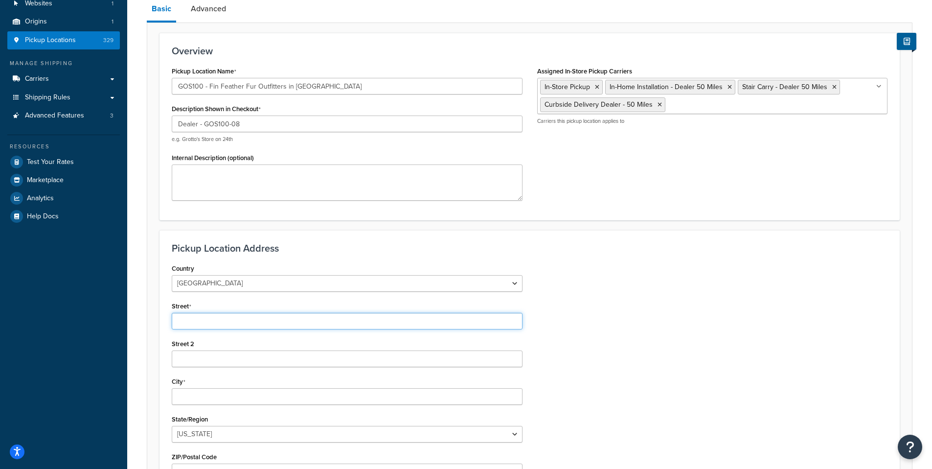
click at [184, 326] on input "Street" at bounding box center [347, 321] width 351 height 17
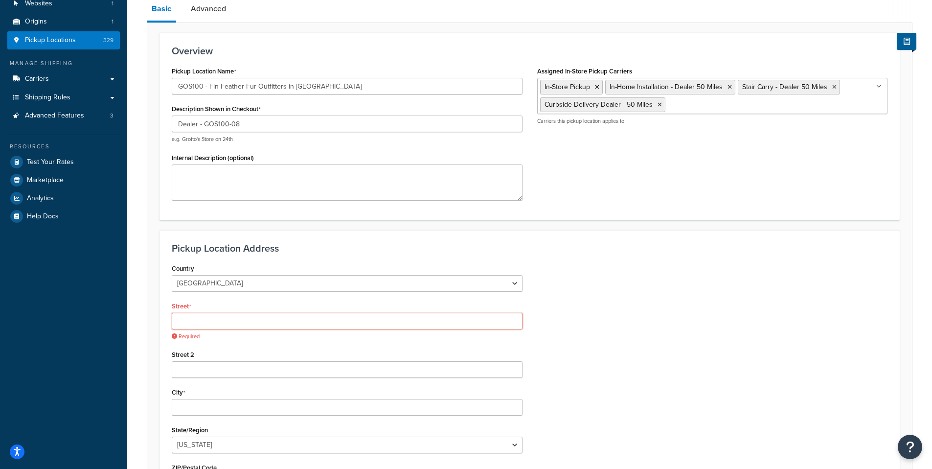
paste input "713 Wooster Road"
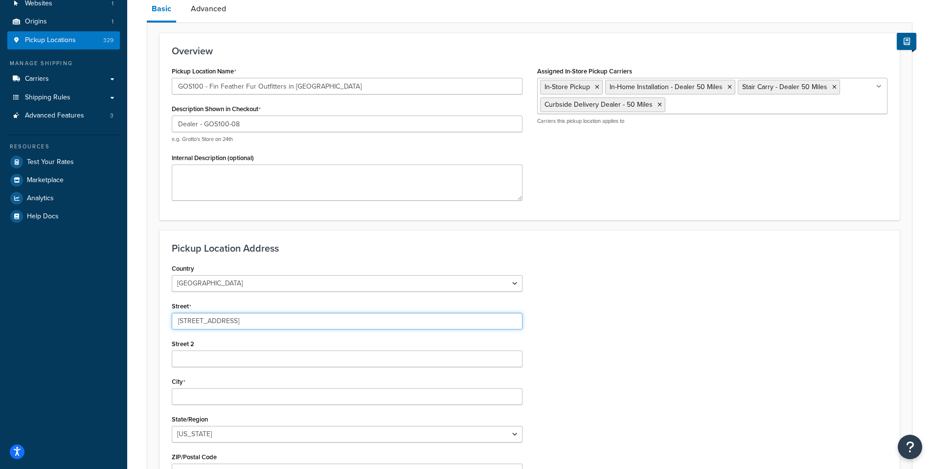
type input "713 Wooster Road"
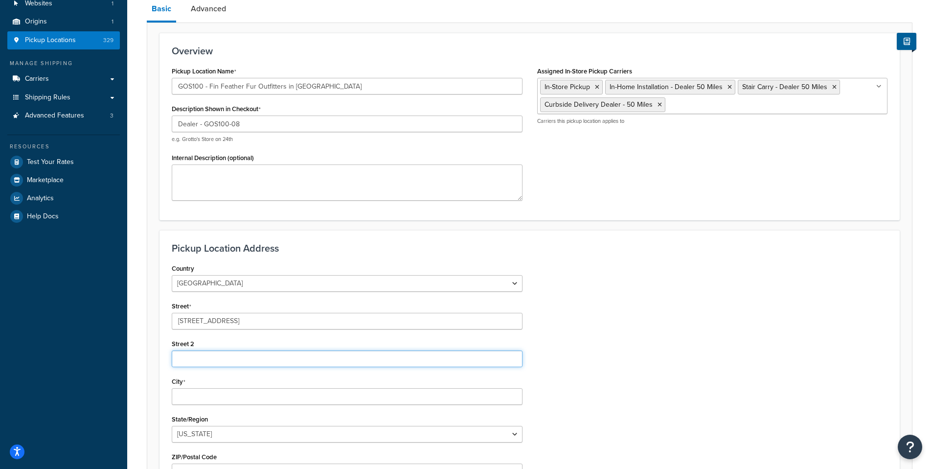
click at [187, 361] on input "Street 2" at bounding box center [347, 358] width 351 height 17
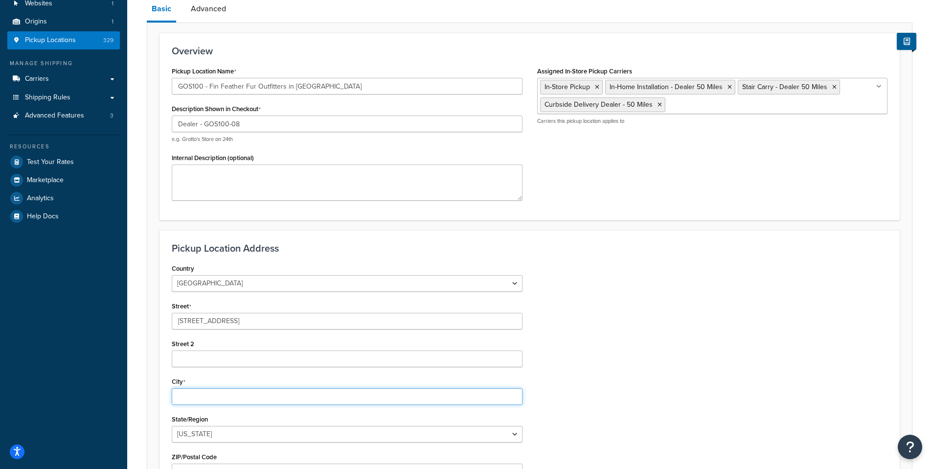
click at [181, 399] on input "City" at bounding box center [347, 396] width 351 height 17
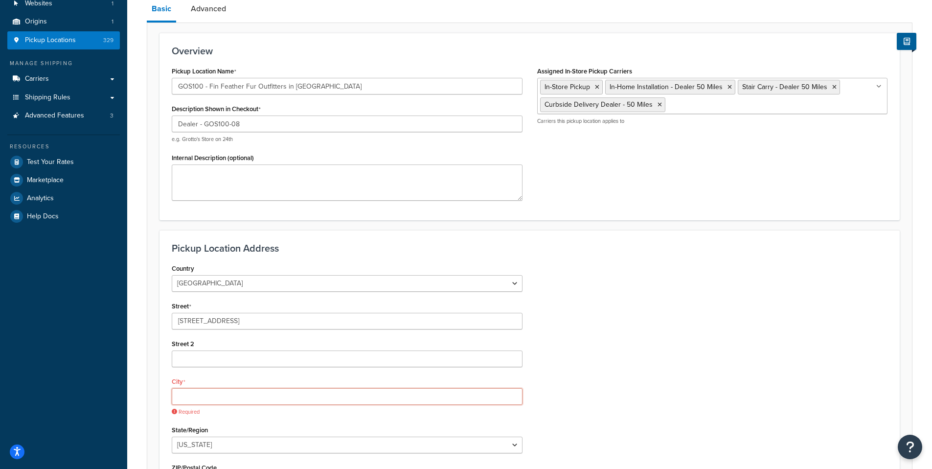
paste input "Loudonville"
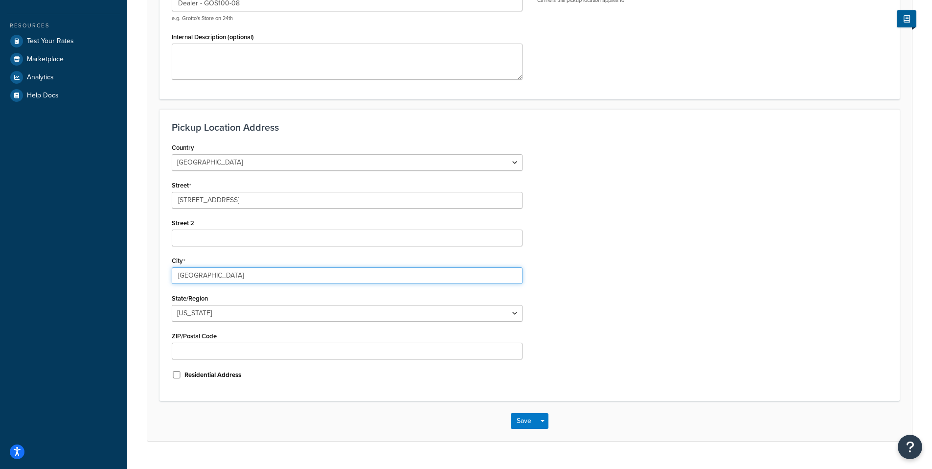
scroll to position [221, 0]
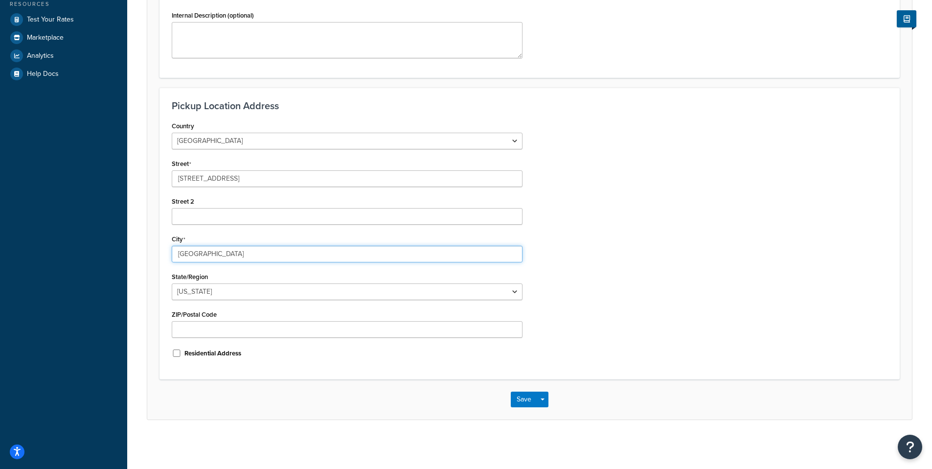
type input "Loudonville"
click at [189, 289] on select "Alabama Alaska American Samoa Arizona Arkansas Armed Forces Americas Armed Forc…" at bounding box center [347, 291] width 351 height 17
select select "35"
click at [172, 283] on select "Alabama Alaska American Samoa Arizona Arkansas Armed Forces Americas Armed Forc…" at bounding box center [347, 291] width 351 height 17
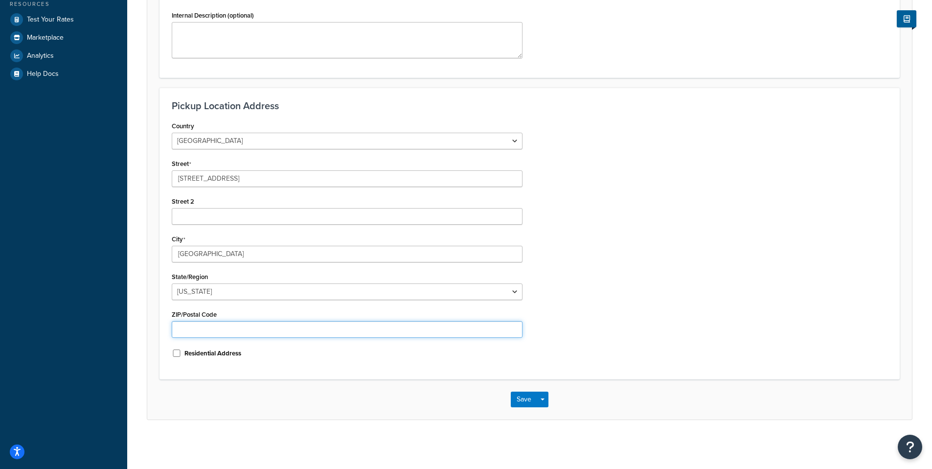
click at [252, 333] on input "ZIP/Postal Code" at bounding box center [347, 329] width 351 height 17
click at [270, 332] on input "ZIP/Postal Code" at bounding box center [347, 329] width 351 height 17
paste input "44842"
type input "44842"
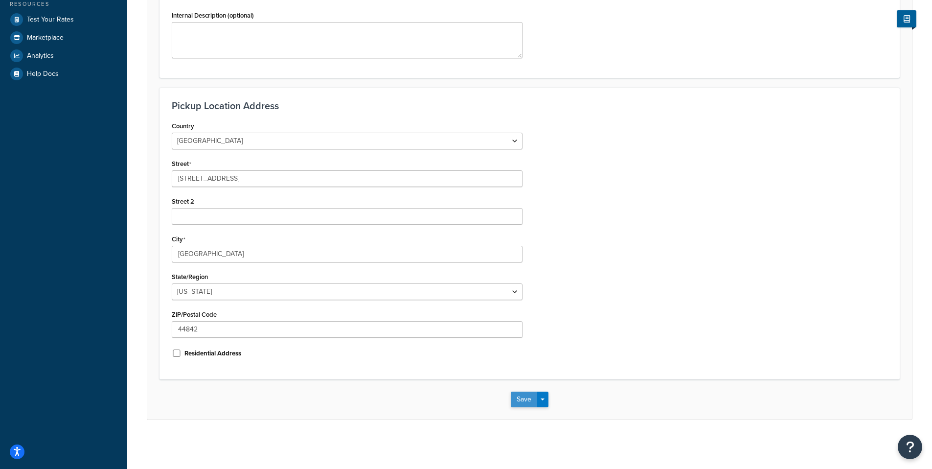
click at [531, 403] on button "Save" at bounding box center [524, 400] width 26 height 16
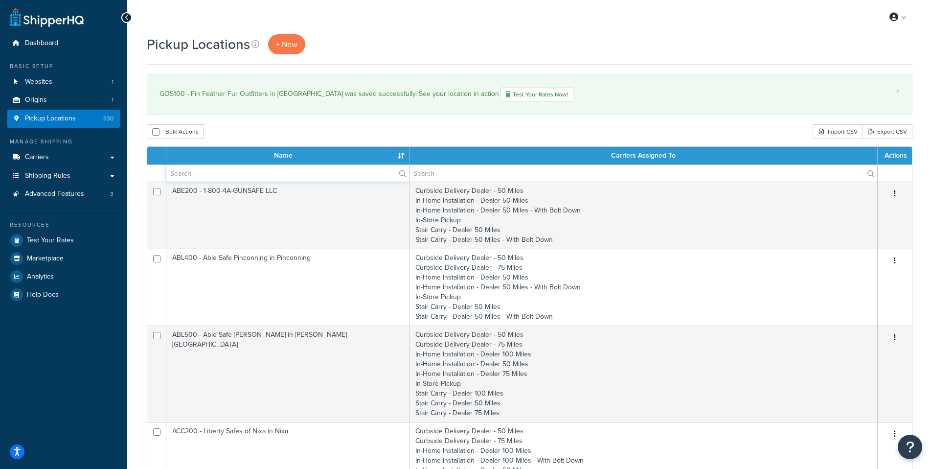
click at [193, 171] on input "text" at bounding box center [287, 173] width 243 height 17
paste input "44842"
type input "44842"
click at [193, 172] on input "44842" at bounding box center [287, 173] width 243 height 17
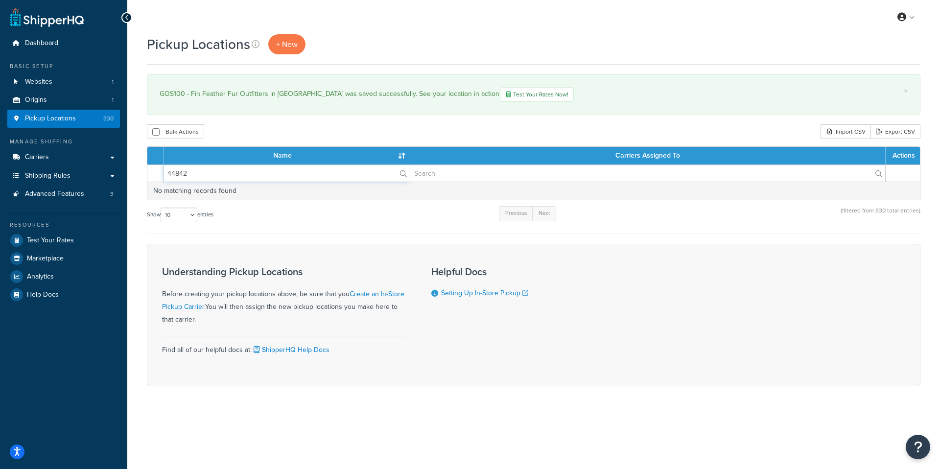
click at [193, 172] on input "44842" at bounding box center [286, 173] width 246 height 17
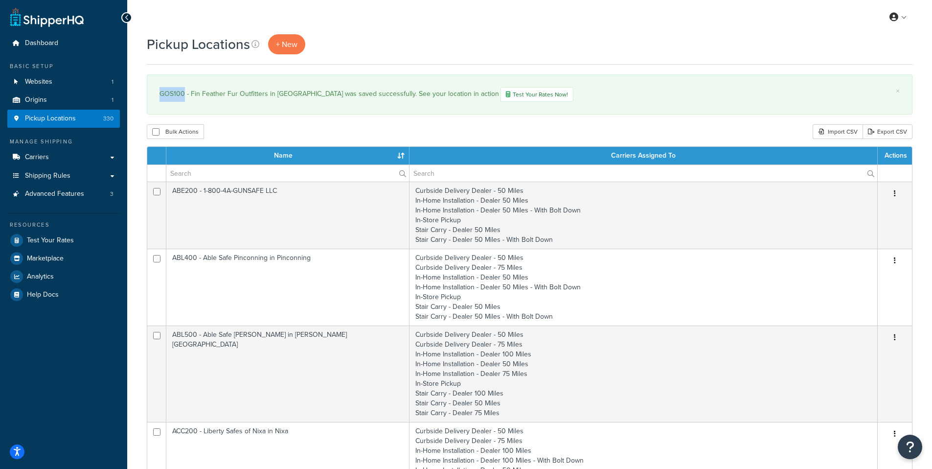
drag, startPoint x: 185, startPoint y: 96, endPoint x: 159, endPoint y: 96, distance: 25.5
click at [160, 96] on div "GOS100 - Fin Feather Fur Outfitters in Loudonville was saved successfully. See …" at bounding box center [530, 94] width 740 height 15
copy div "GOS100"
click at [212, 172] on input "text" at bounding box center [287, 173] width 243 height 17
paste input "GOS100"
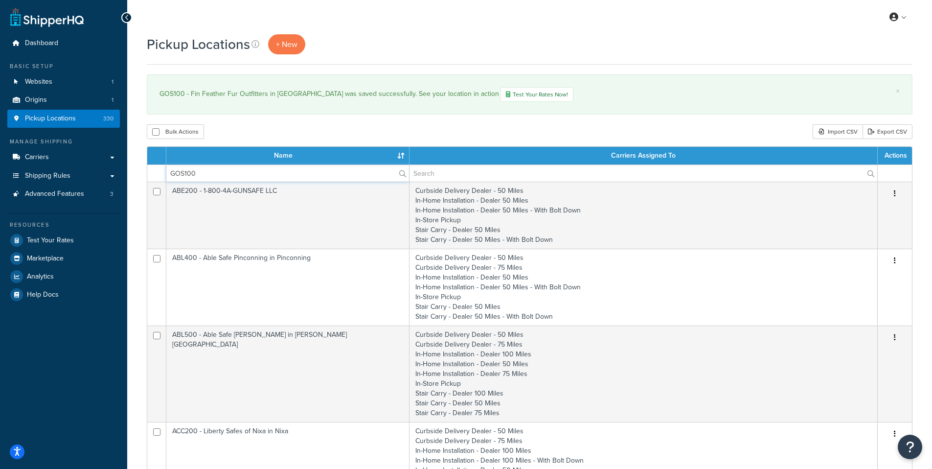
type input "GOS100"
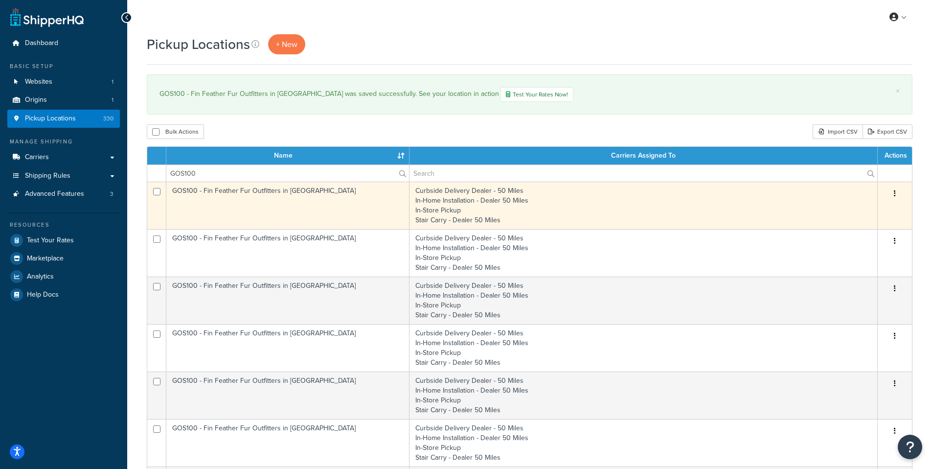
click at [258, 189] on td "GOS100 - Fin Feather Fur Outfitters in Canton" at bounding box center [287, 205] width 243 height 47
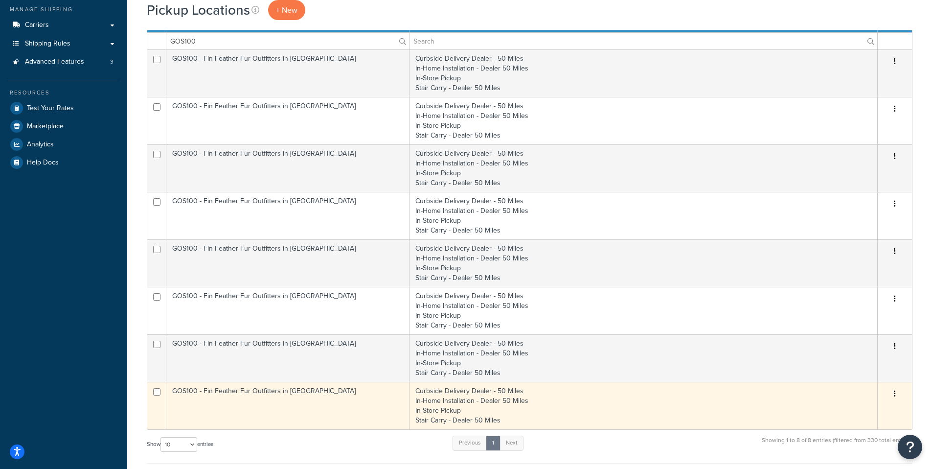
scroll to position [155, 0]
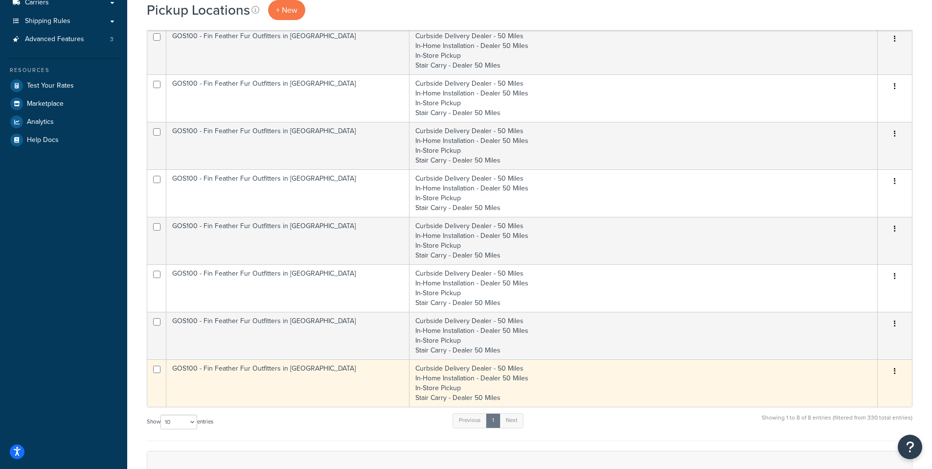
click at [178, 369] on td "GOS100 - Fin Feather Fur Outfitters in Loudonville" at bounding box center [287, 382] width 243 height 47
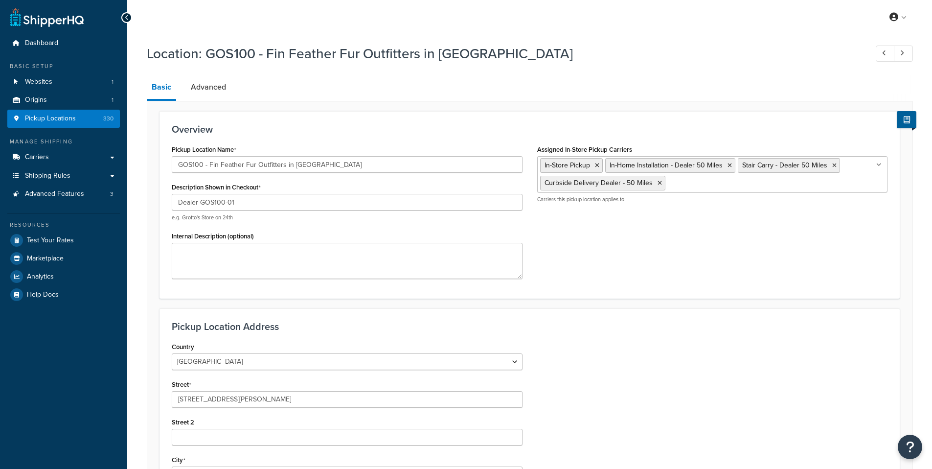
select select "35"
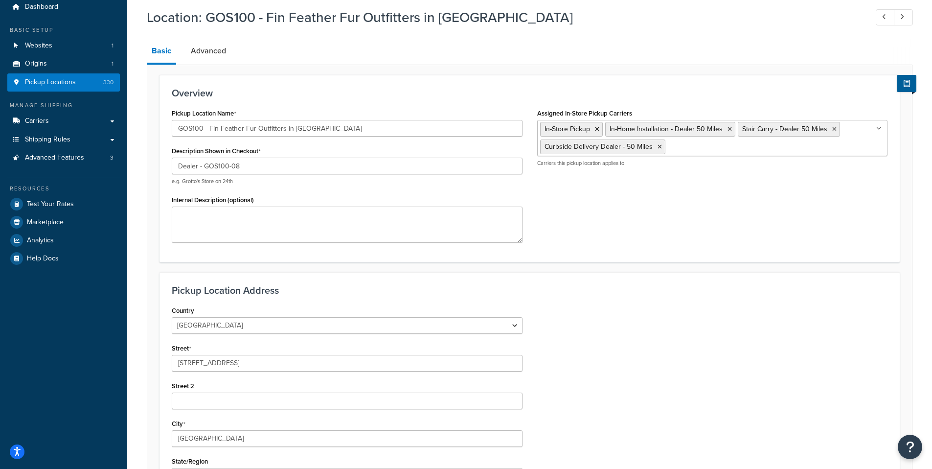
scroll to position [27, 0]
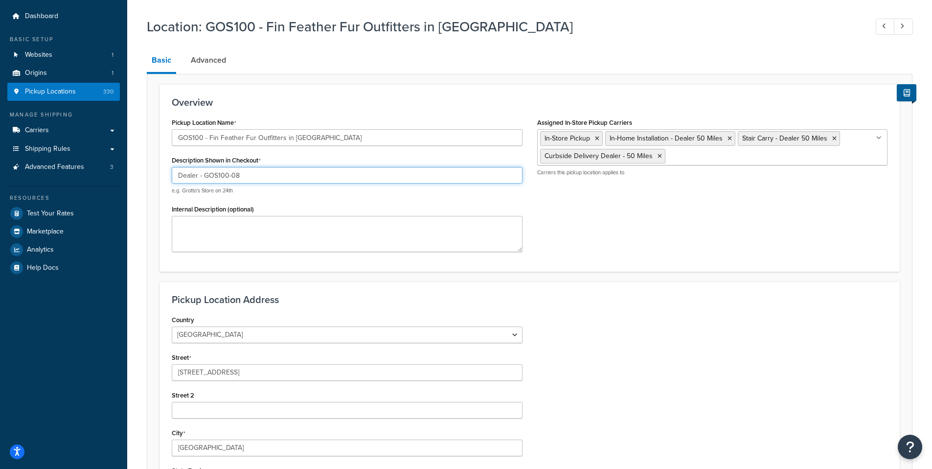
drag, startPoint x: 245, startPoint y: 178, endPoint x: 206, endPoint y: 177, distance: 39.7
click at [206, 177] on input "Dealer - GOS100-08" at bounding box center [347, 175] width 351 height 17
click at [208, 57] on link "Advanced" at bounding box center [208, 59] width 45 height 23
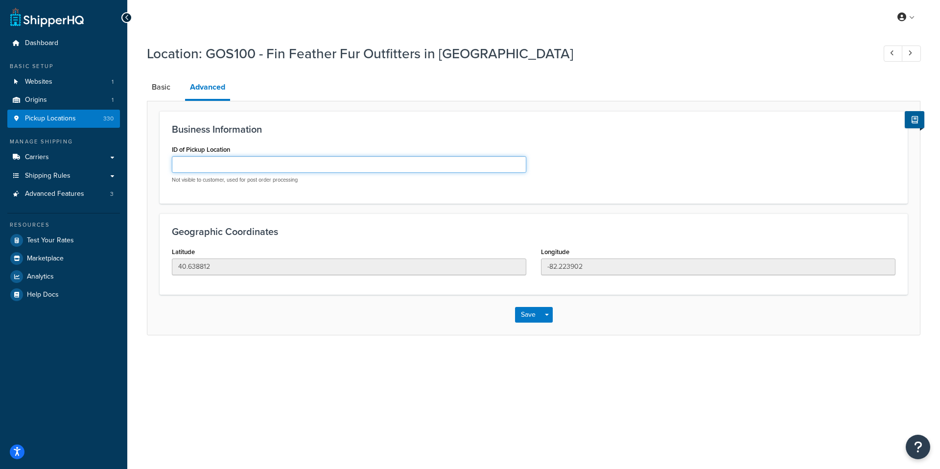
click at [216, 164] on input "ID of Pickup Location" at bounding box center [349, 164] width 354 height 17
paste input "GOS100-08"
type input "GOS100-08"
click at [530, 318] on button "Save" at bounding box center [528, 315] width 26 height 16
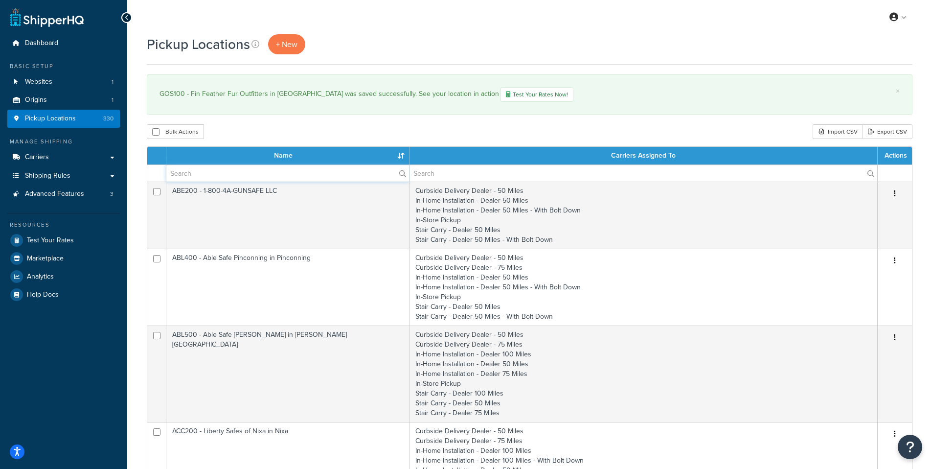
click at [204, 171] on input "text" at bounding box center [287, 173] width 243 height 17
paste input "GOS100-08"
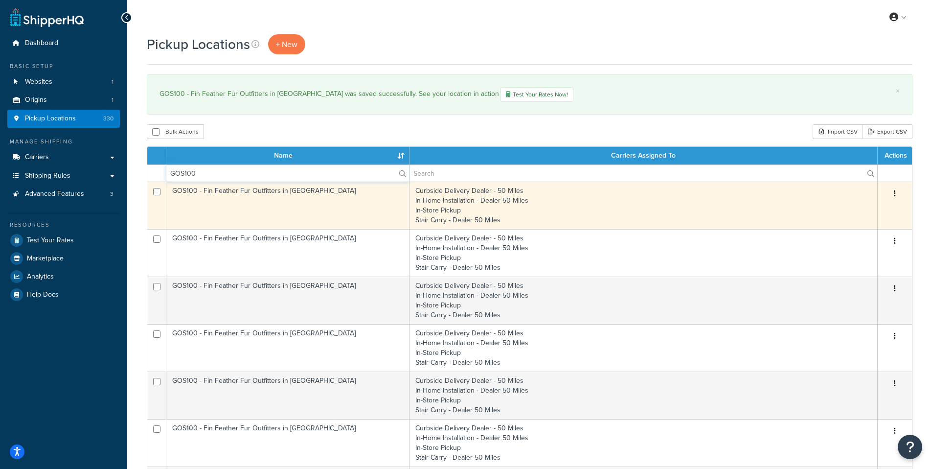
type input "GOS100"
click at [185, 192] on td "GOS100 - Fin Feather Fur Outfitters in [GEOGRAPHIC_DATA]" at bounding box center [287, 205] width 243 height 47
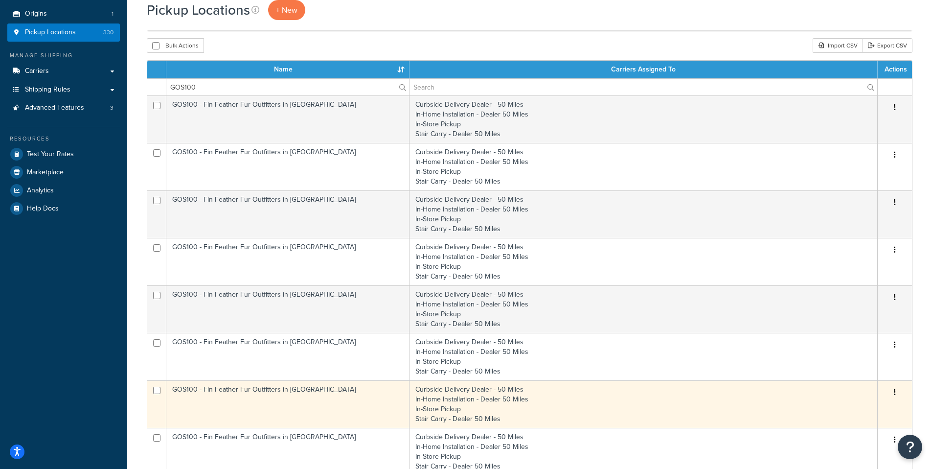
scroll to position [177, 0]
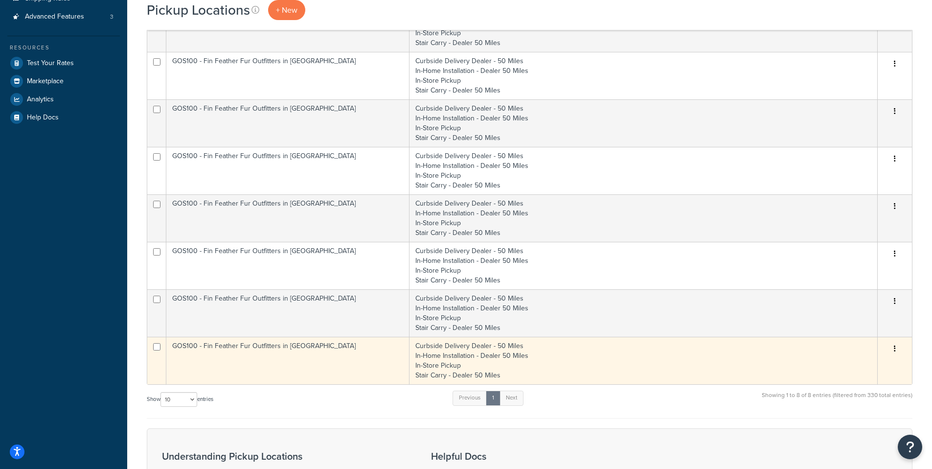
click at [183, 344] on td "GOS100 - Fin Feather Fur Outfitters in [GEOGRAPHIC_DATA]" at bounding box center [287, 360] width 243 height 47
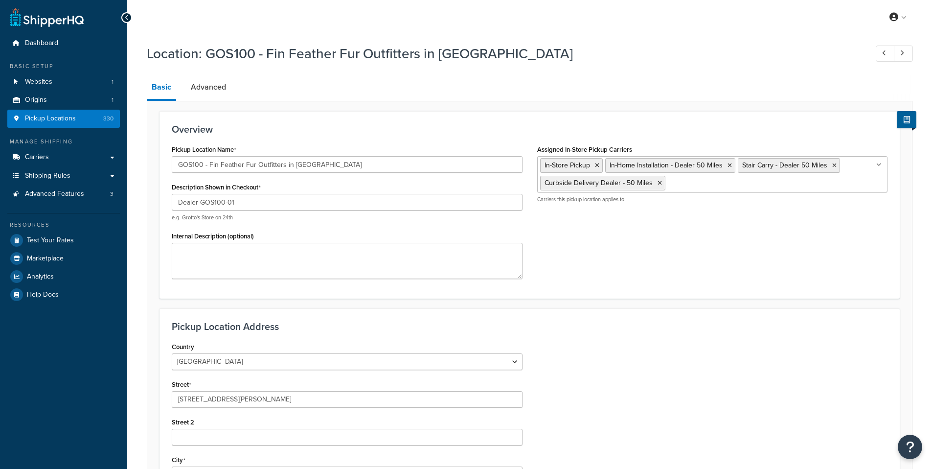
select select "35"
click at [214, 88] on link "Advanced" at bounding box center [208, 86] width 45 height 23
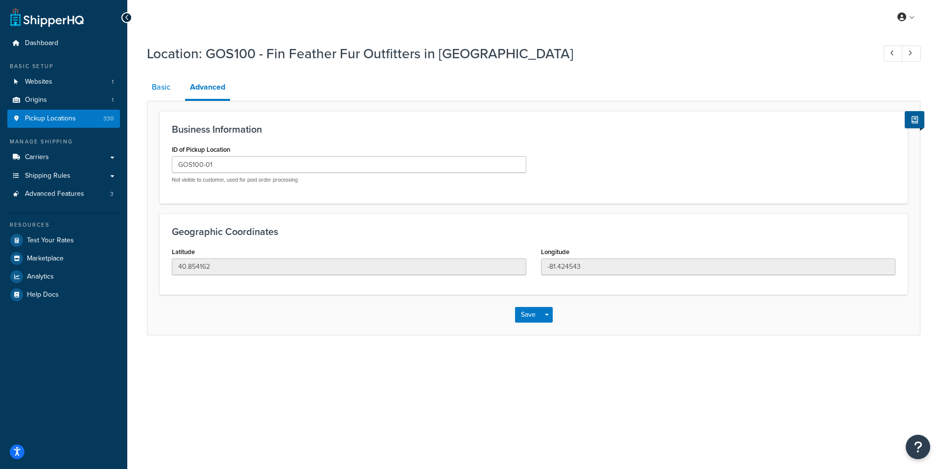
click at [161, 90] on link "Basic" at bounding box center [161, 86] width 28 height 23
select select "35"
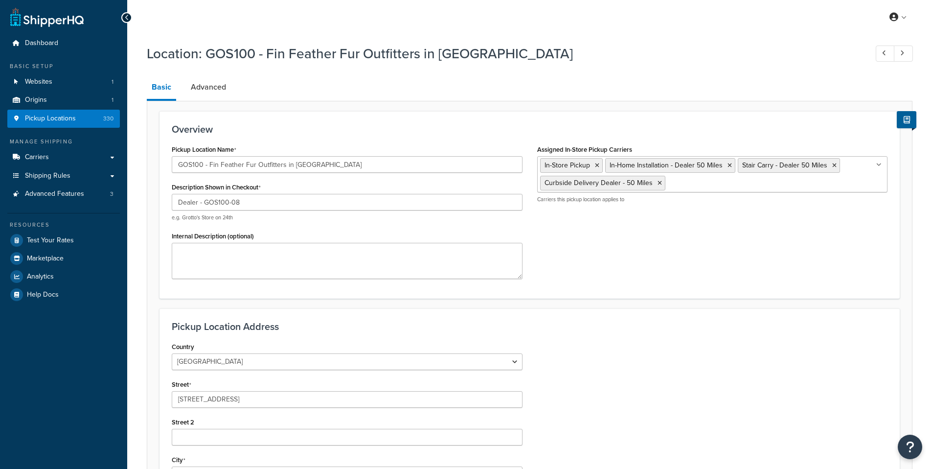
select select "35"
click at [205, 206] on input "Dealer - GOS100-08" at bounding box center [347, 202] width 351 height 17
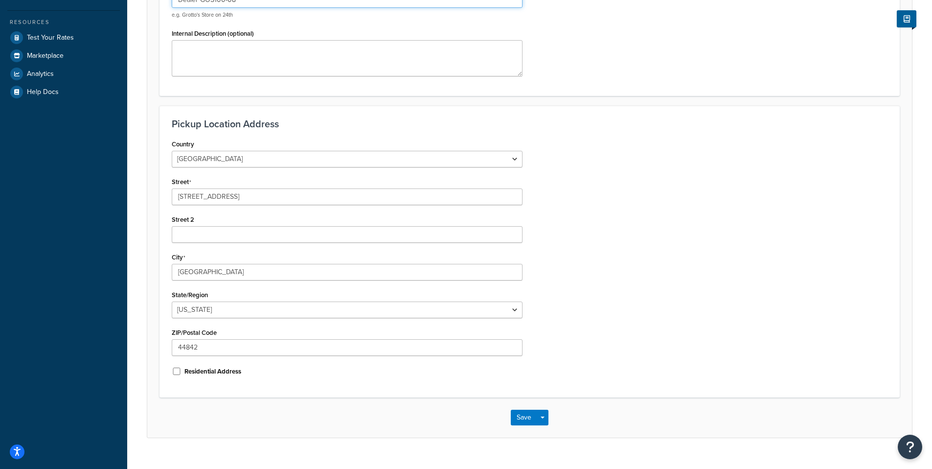
scroll to position [221, 0]
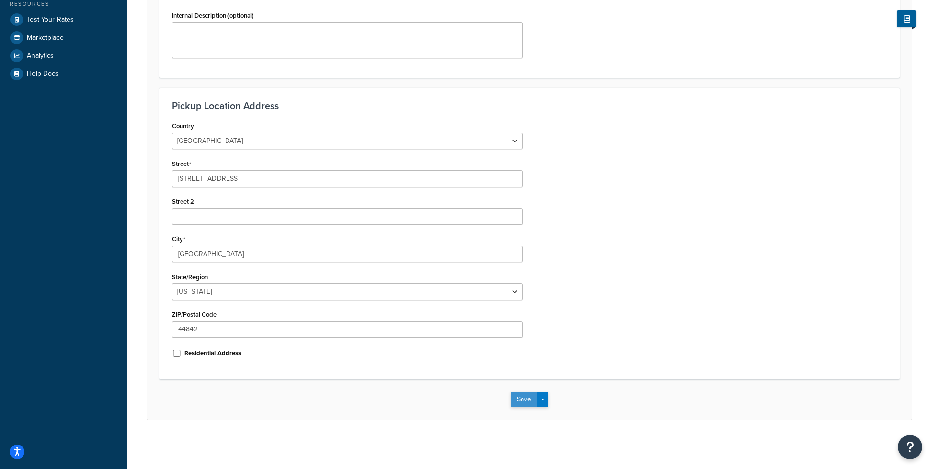
type input "Dealer GOS100-08"
click at [521, 399] on button "Save" at bounding box center [524, 400] width 26 height 16
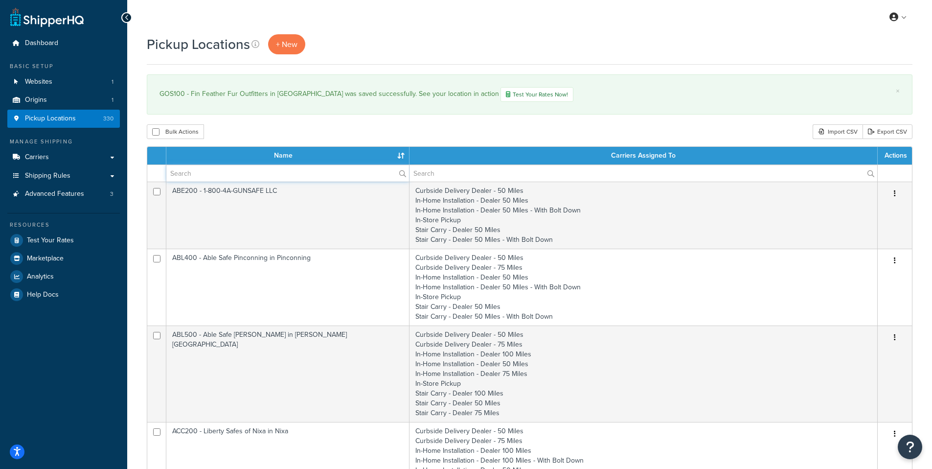
click at [211, 177] on input "text" at bounding box center [287, 173] width 243 height 17
paste input "GOS100-08"
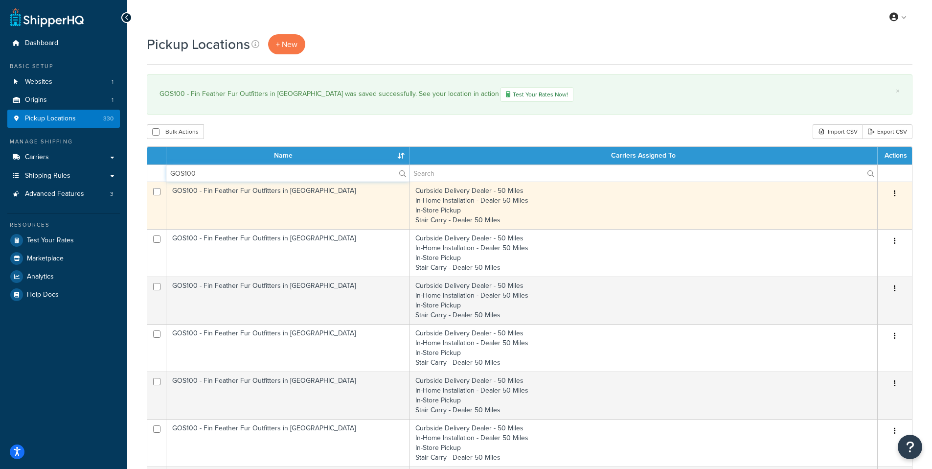
type input "GOS100"
click at [231, 187] on td "GOS100 - Fin Feather Fur Outfitters in [GEOGRAPHIC_DATA]" at bounding box center [287, 205] width 243 height 47
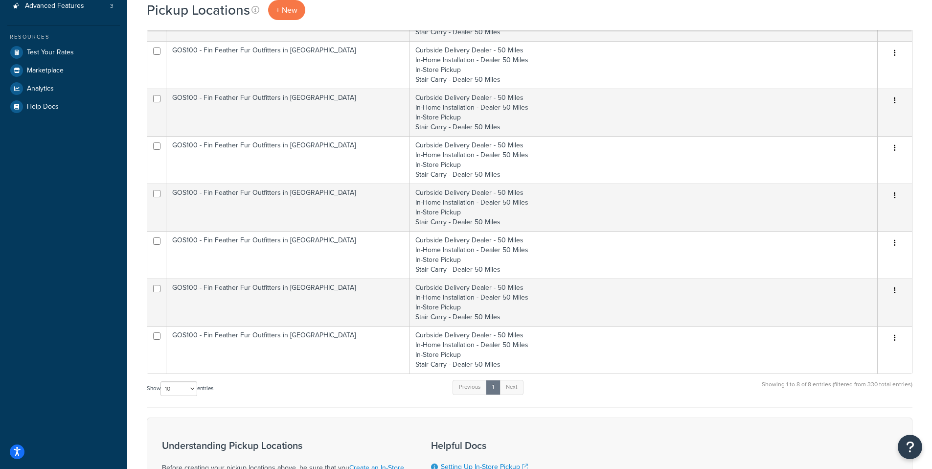
scroll to position [260, 0]
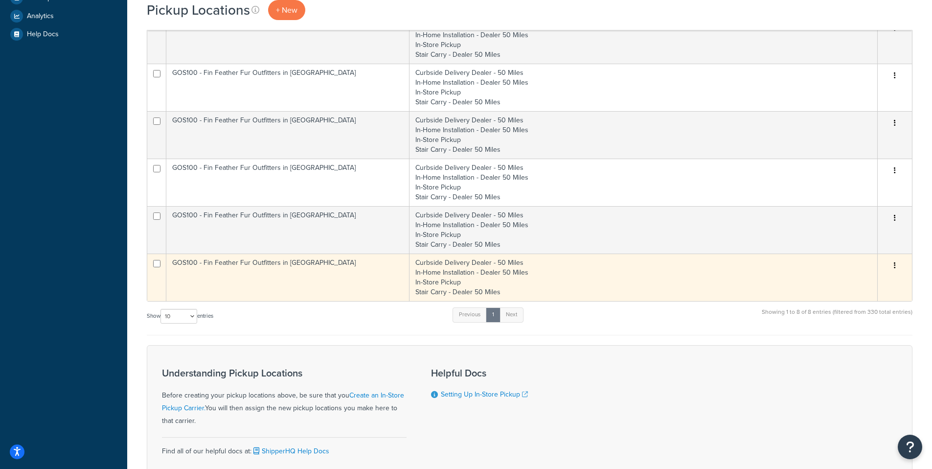
click at [246, 264] on td "GOS100 - Fin Feather Fur Outfitters in Loudonville" at bounding box center [287, 277] width 243 height 47
click at [194, 263] on td "GOS100 - Fin Feather Fur Outfitters in Loudonville" at bounding box center [287, 277] width 243 height 47
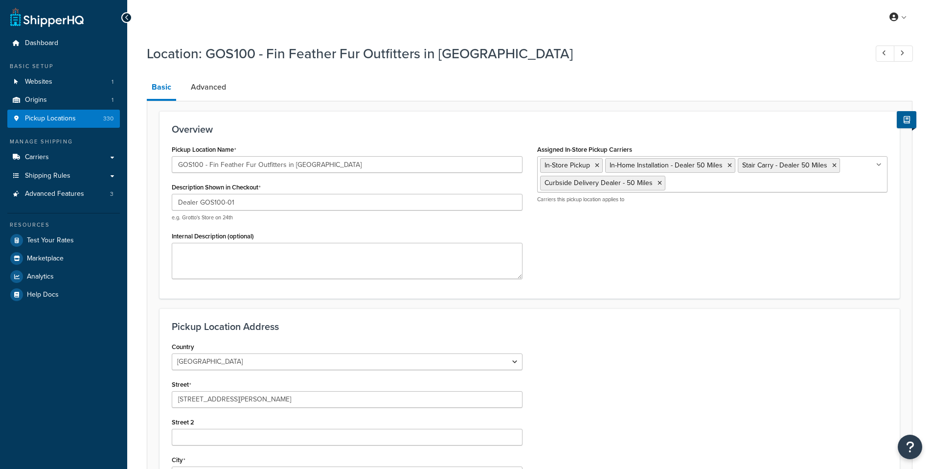
select select "35"
click at [208, 92] on link "Advanced" at bounding box center [208, 86] width 45 height 23
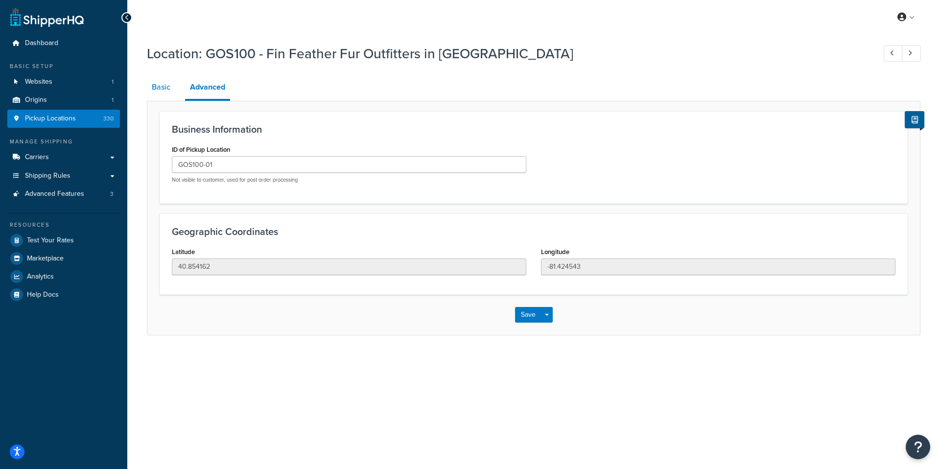
click at [161, 88] on link "Basic" at bounding box center [161, 86] width 28 height 23
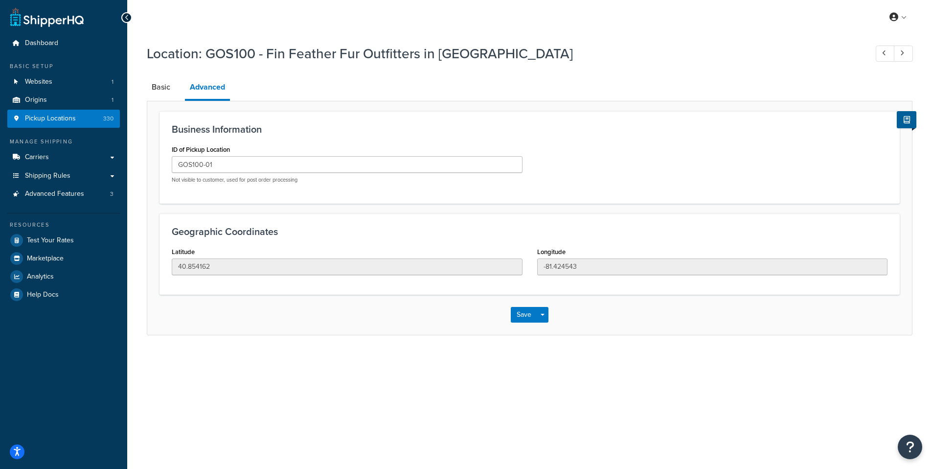
select select "35"
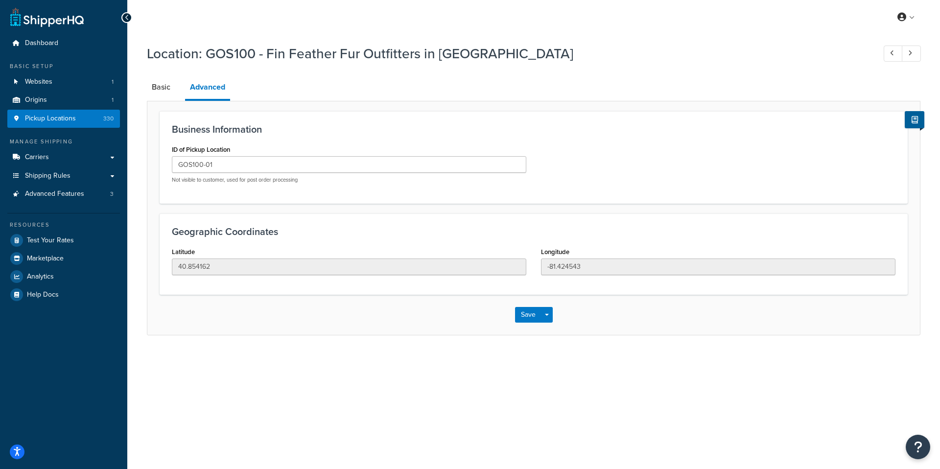
select select "35"
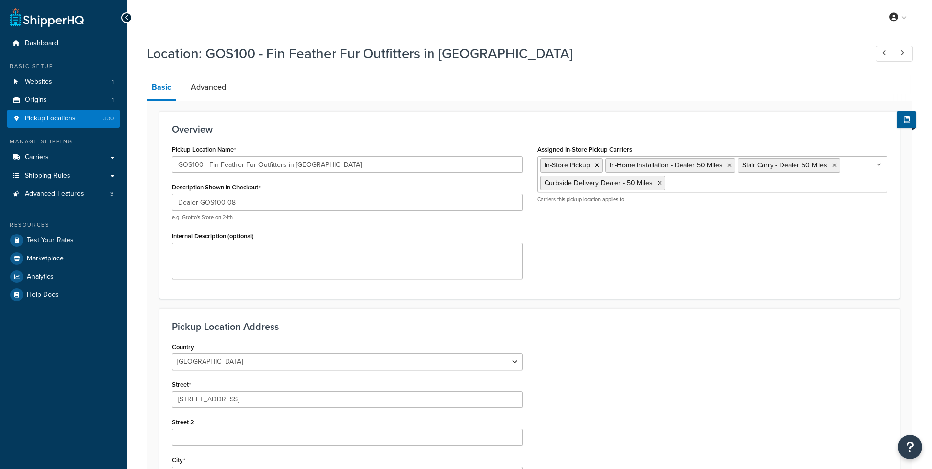
select select "35"
drag, startPoint x: 241, startPoint y: 204, endPoint x: 202, endPoint y: 204, distance: 38.7
click at [202, 204] on input "Dealer GOS100-08" at bounding box center [347, 202] width 351 height 17
click at [45, 116] on span "Pickup Locations" at bounding box center [50, 119] width 51 height 8
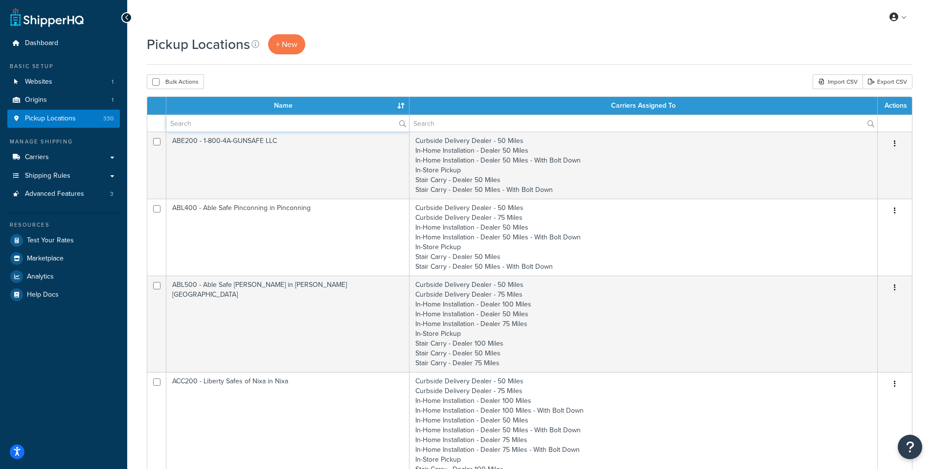
click at [185, 123] on input "text" at bounding box center [287, 123] width 243 height 17
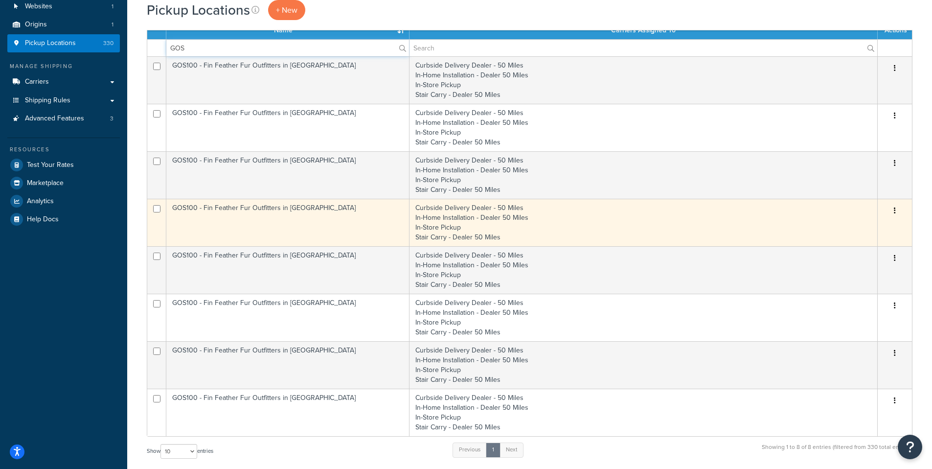
scroll to position [81, 0]
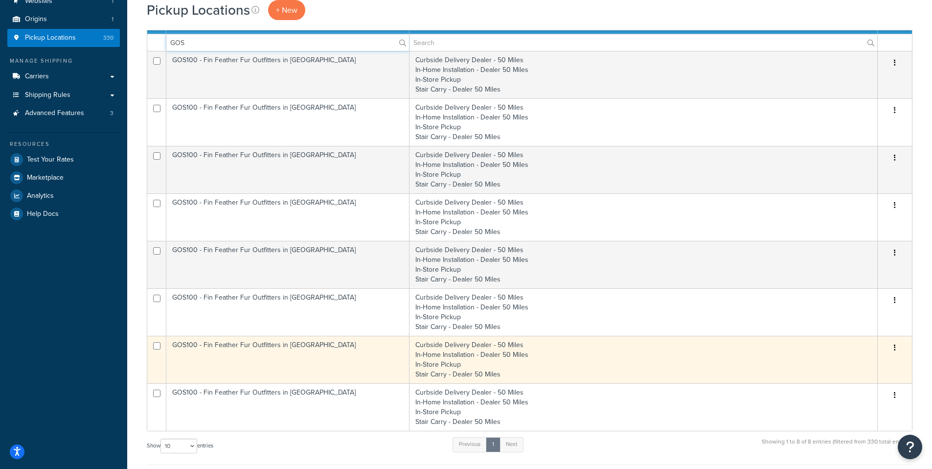
type input "GOS"
click at [242, 345] on td "GOS100 - Fin Feather Fur Outfitters in [GEOGRAPHIC_DATA]" at bounding box center [287, 359] width 243 height 47
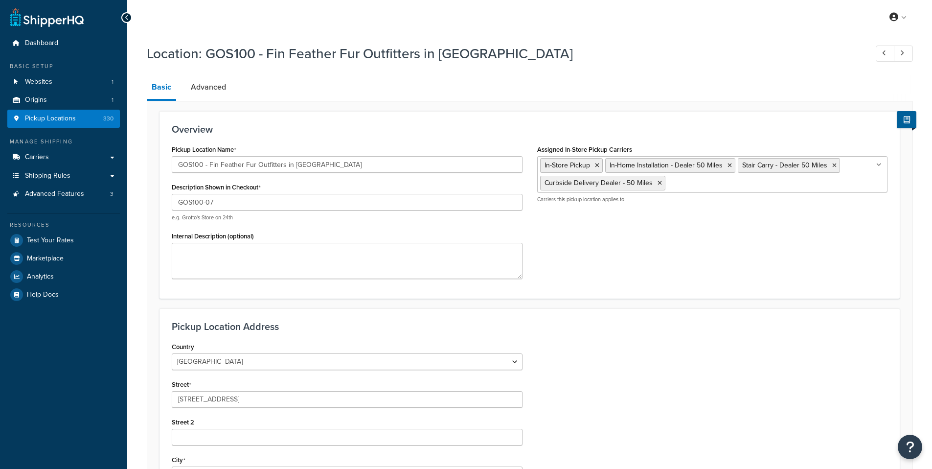
select select "35"
click at [328, 166] on input "GOS100 - Fin Feather Fur Outfitters in Mansfield" at bounding box center [347, 164] width 351 height 17
drag, startPoint x: 284, startPoint y: 165, endPoint x: 209, endPoint y: 166, distance: 74.9
click at [209, 166] on input "GOS100 - Fin Feather Fur Outfitters in Mansfield" at bounding box center [347, 164] width 351 height 17
paste input "Modern Home Supply – Do it Best/Fin Feather Fur"
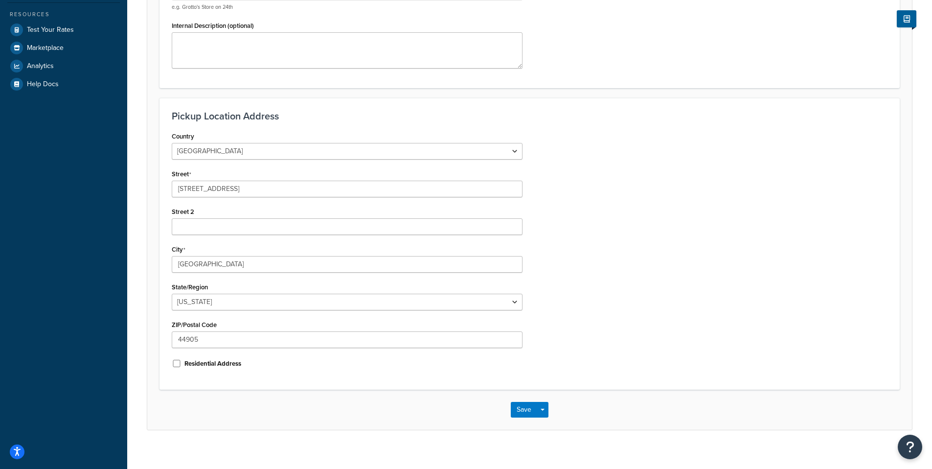
scroll to position [221, 0]
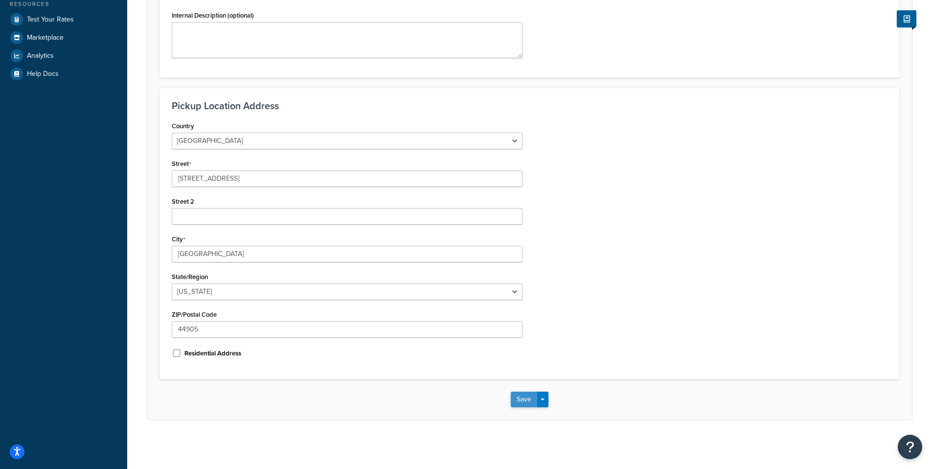
type input "GOS100 - Modern Home Supply – Do it Best/Fin Feather Fur in Mansfield"
click at [522, 401] on button "Save" at bounding box center [524, 400] width 26 height 16
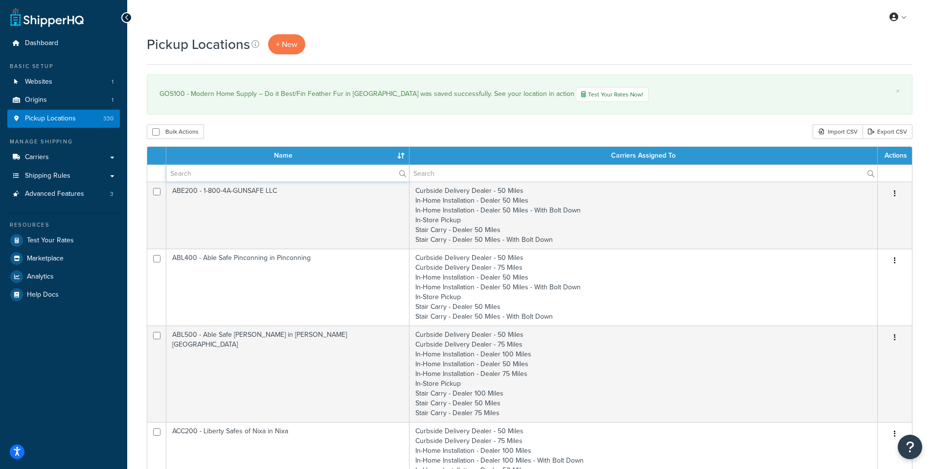
click at [209, 171] on input "text" at bounding box center [287, 173] width 243 height 17
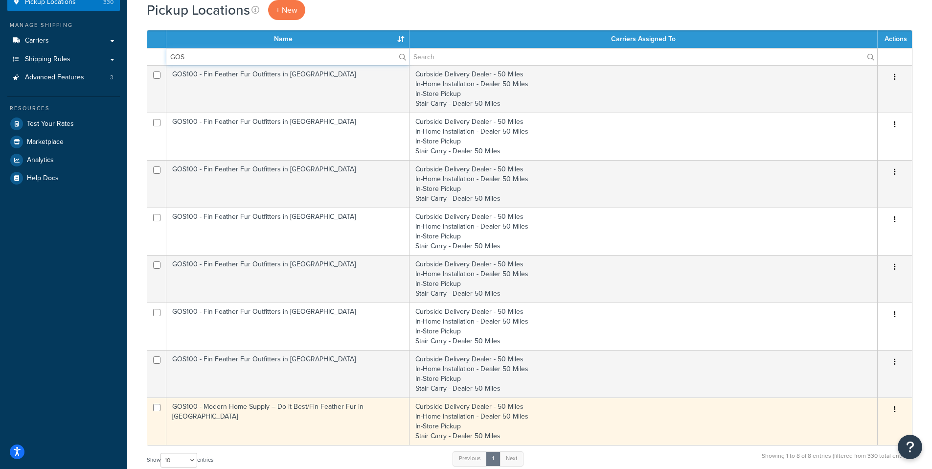
scroll to position [204, 0]
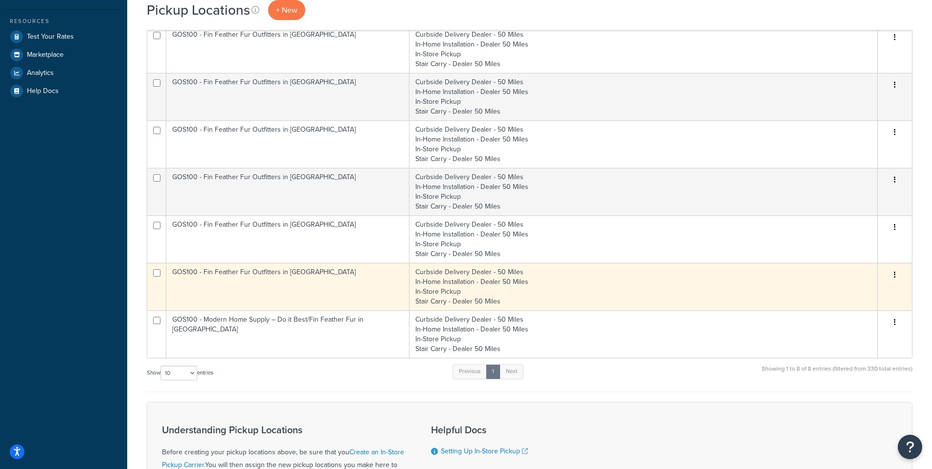
type input "GOS"
click at [216, 273] on td "GOS100 - Fin Feather Fur Outfitters in [GEOGRAPHIC_DATA]" at bounding box center [287, 286] width 243 height 47
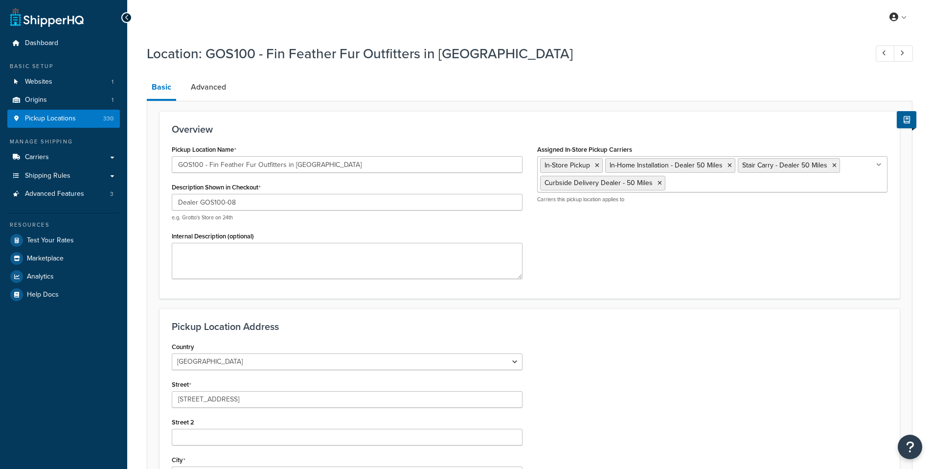
select select "35"
drag, startPoint x: 284, startPoint y: 167, endPoint x: 209, endPoint y: 166, distance: 74.9
click at [209, 166] on input "GOS100 - Fin Feather Fur Outfitters in [GEOGRAPHIC_DATA]" at bounding box center [347, 164] width 351 height 17
paste input "Modern Home Supply – Do it Best/Fin Feather Fur"
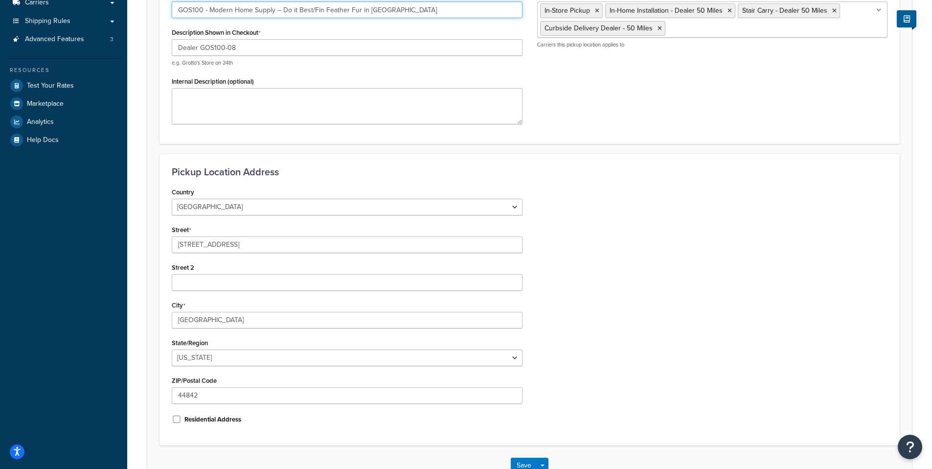
scroll to position [221, 0]
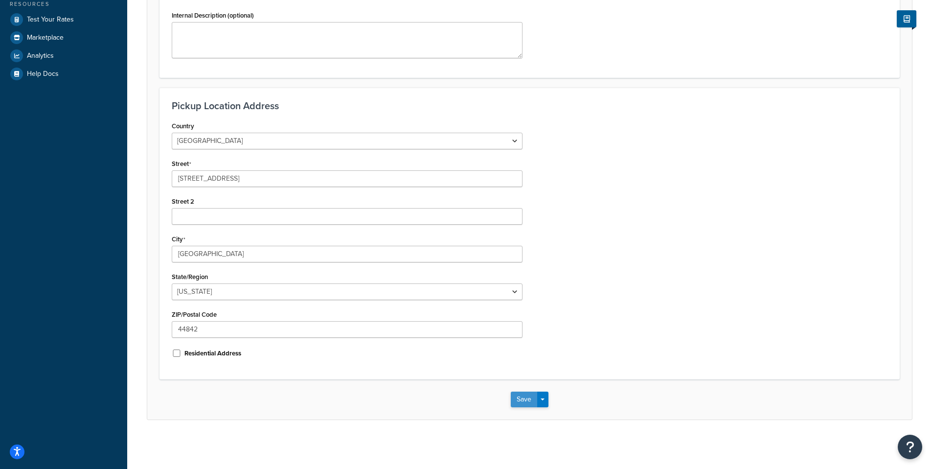
type input "GOS100 - Modern Home Supply – Do it Best/Fin Feather Fur in [GEOGRAPHIC_DATA]"
click at [525, 396] on button "Save" at bounding box center [524, 400] width 26 height 16
